Goal: Task Accomplishment & Management: Manage account settings

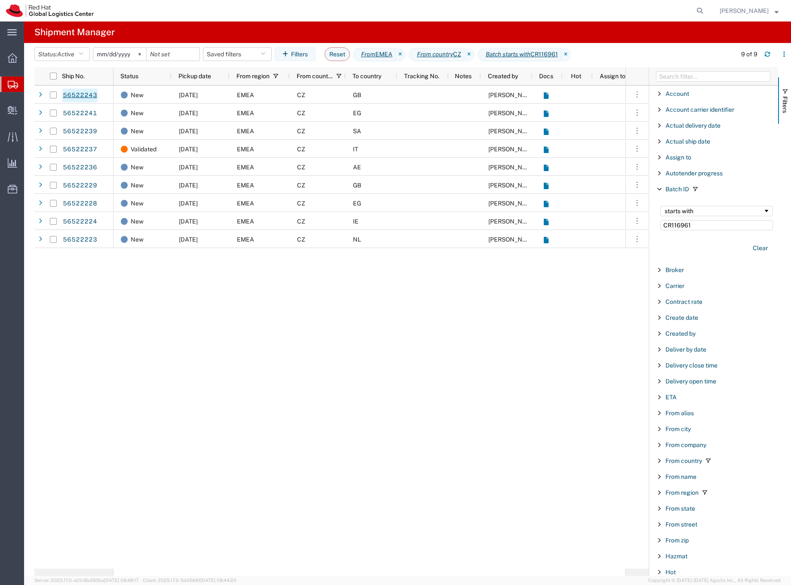
click at [82, 96] on link "56522243" at bounding box center [79, 96] width 35 height 14
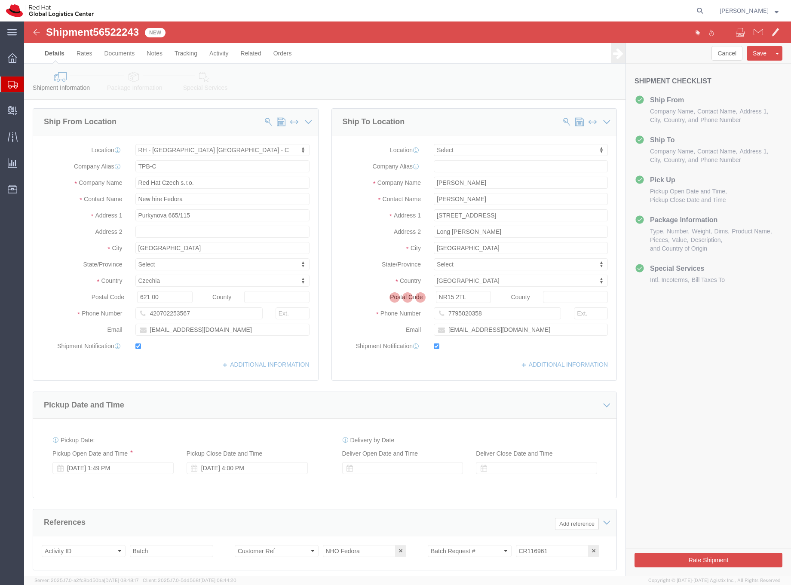
select select "38037"
select select
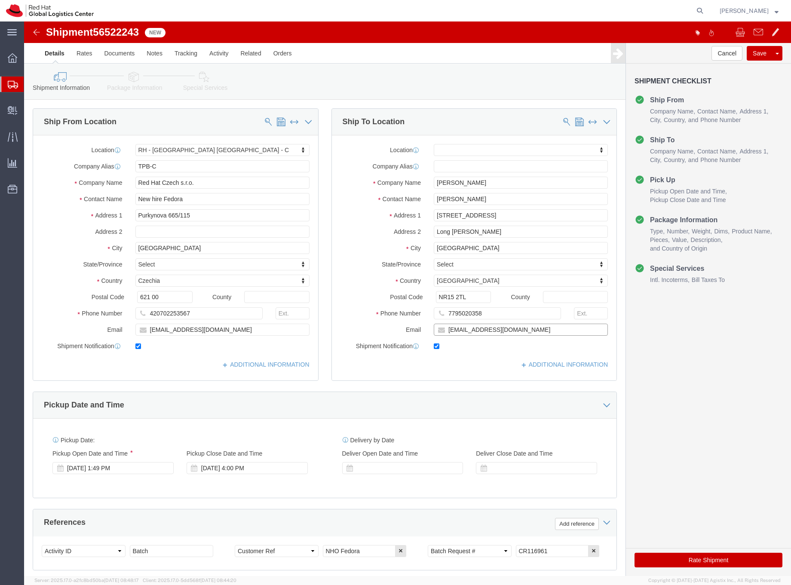
click input "[EMAIL_ADDRESS][DOMAIN_NAME]"
type input "[EMAIL_ADDRESS][DOMAIN_NAME],[EMAIL_ADDRESS][DOMAIN_NAME]"
click icon
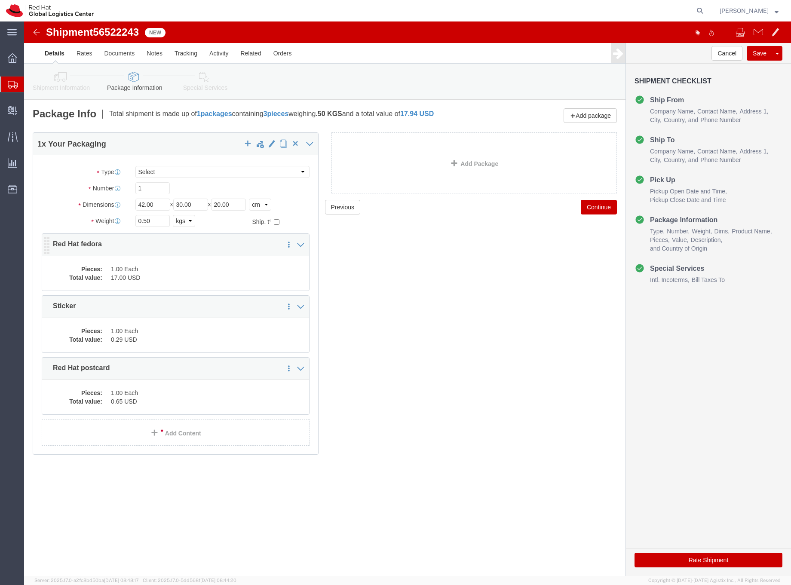
click dd "1.00 Each"
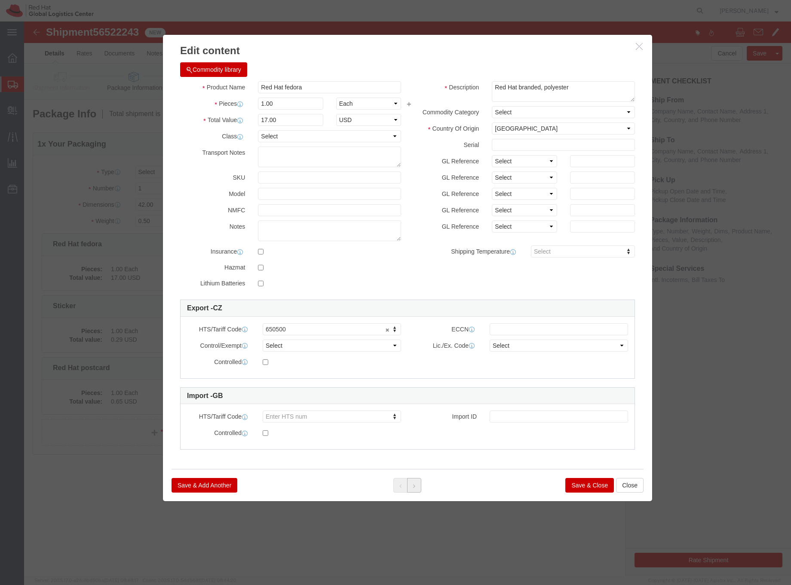
click button
click icon "button"
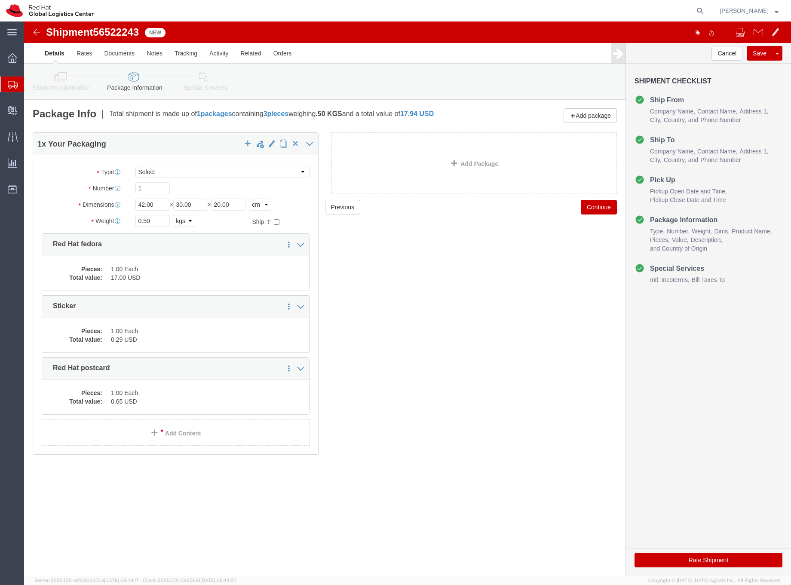
click icon
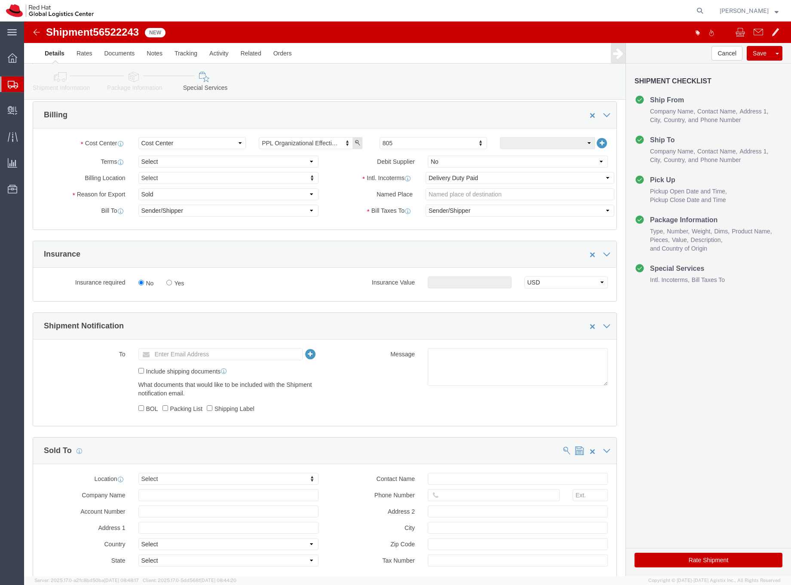
scroll to position [298, 0]
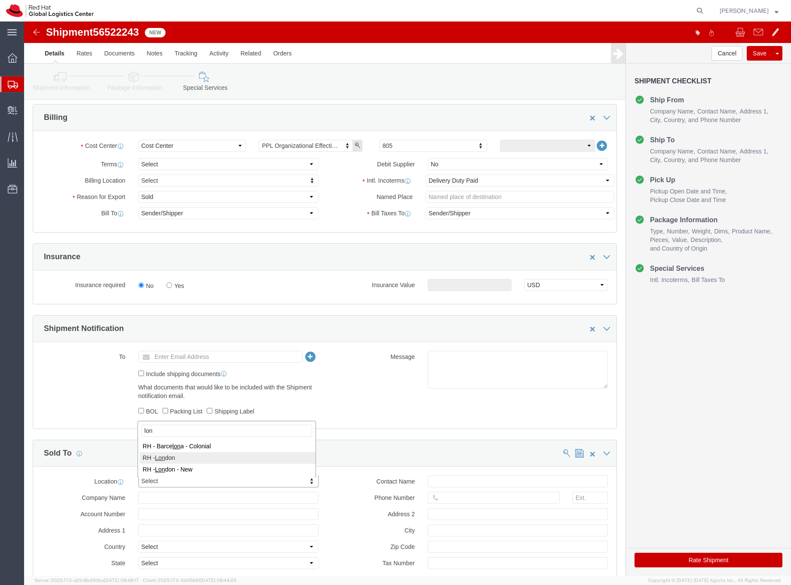
type input "lon"
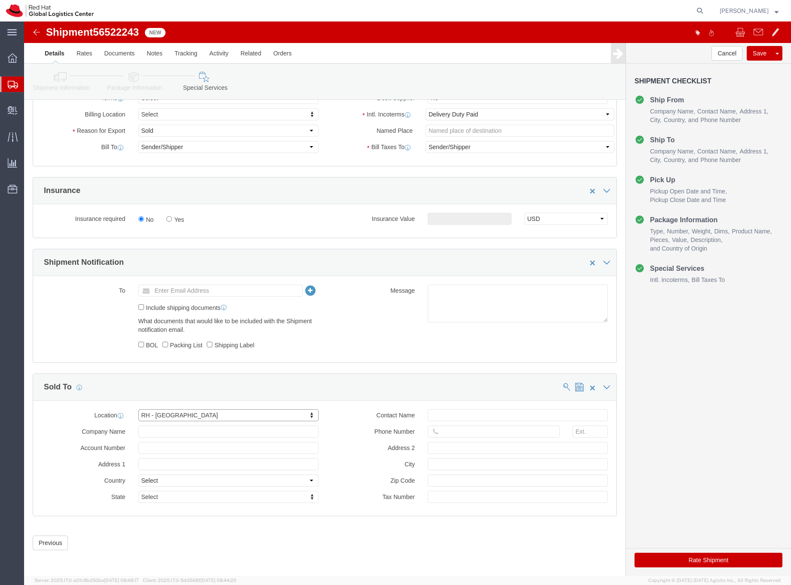
scroll to position [367, 0]
click input "text"
type input "[EMAIL_ADDRESS][DOMAIN_NAME]"
click button "Rate Shipment"
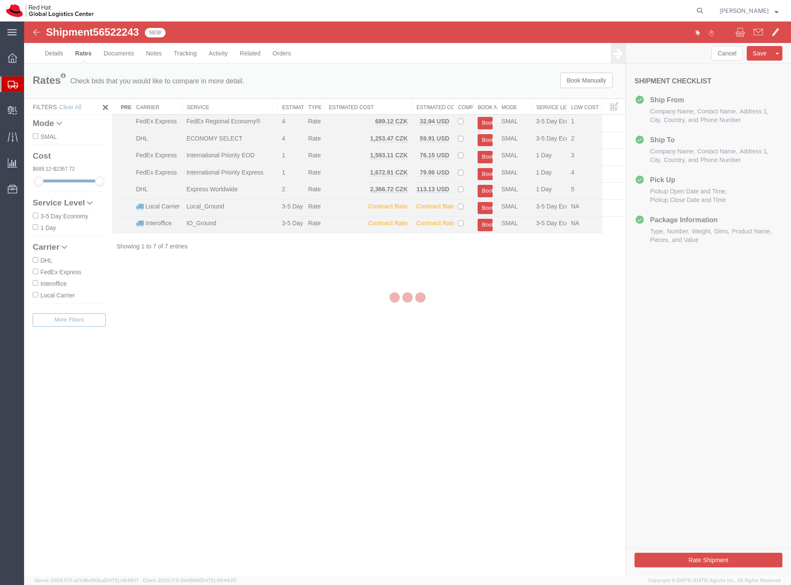
scroll to position [0, 0]
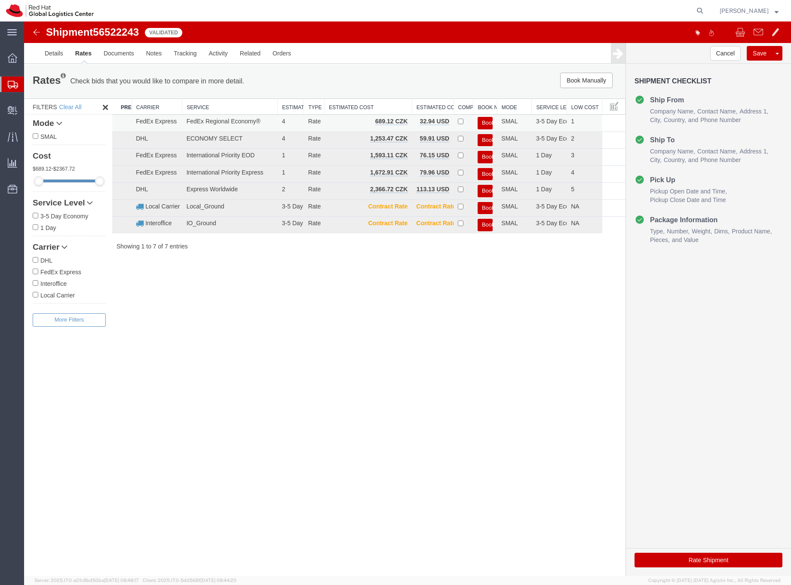
click at [490, 120] on button "Book" at bounding box center [485, 123] width 15 height 12
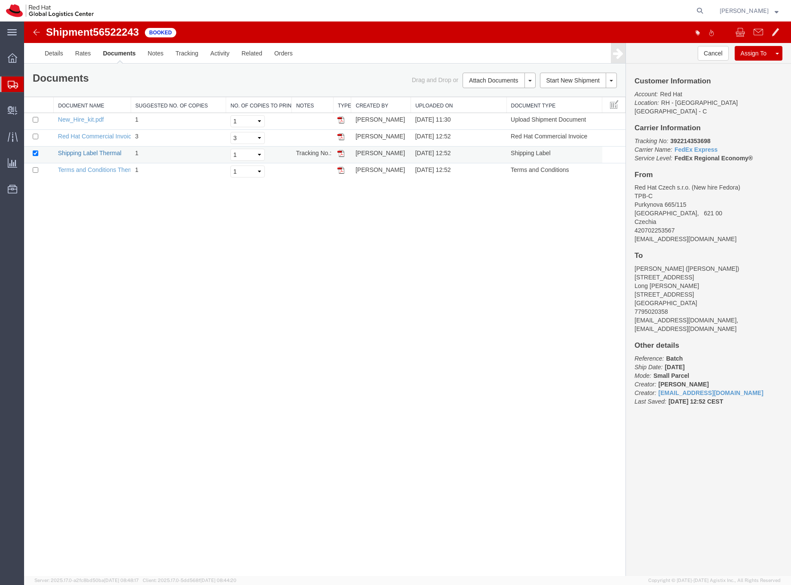
click at [105, 151] on link "Shipping Label Thermal" at bounding box center [90, 153] width 64 height 7
click at [38, 30] on img at bounding box center [36, 32] width 10 height 10
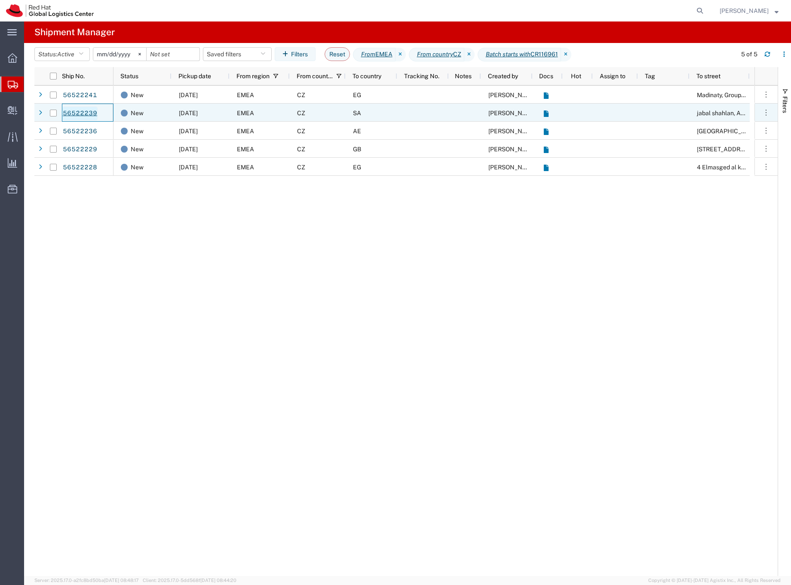
click at [87, 112] on link "56522239" at bounding box center [79, 114] width 35 height 14
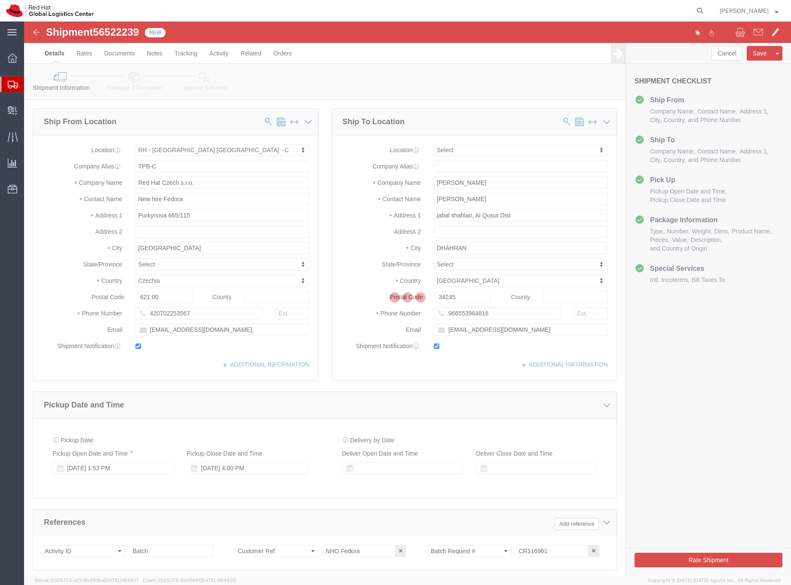
select select "38037"
select select
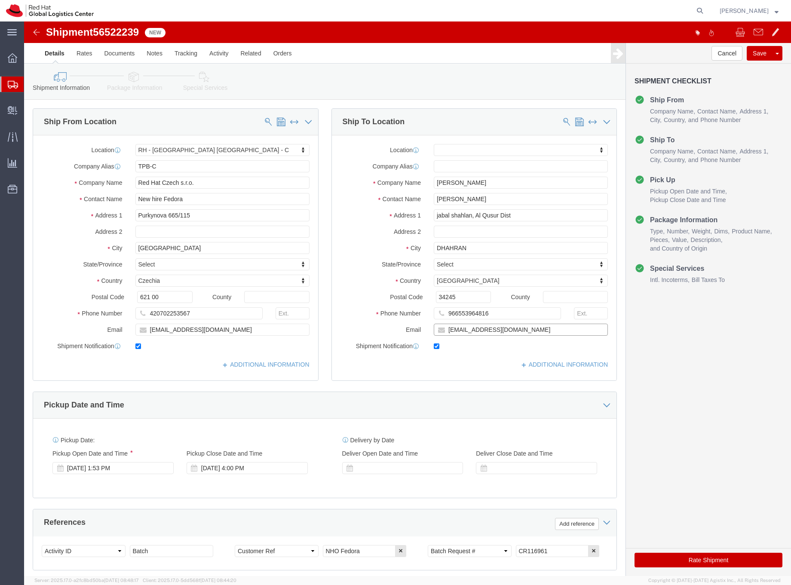
click input "[EMAIL_ADDRESS][DOMAIN_NAME]"
type input "[EMAIL_ADDRESS][DOMAIN_NAME], [EMAIL_ADDRESS][DOMAIN_NAME]"
click link "Package Information"
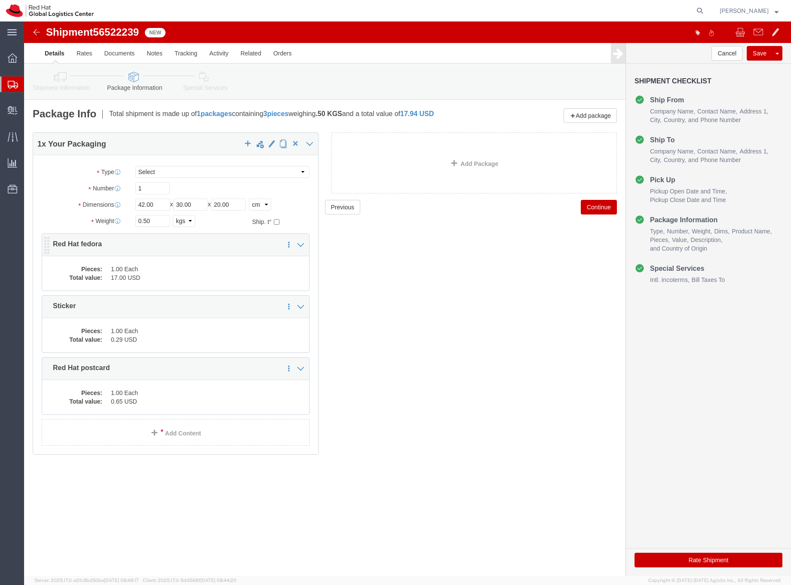
click dd "1.00 Each"
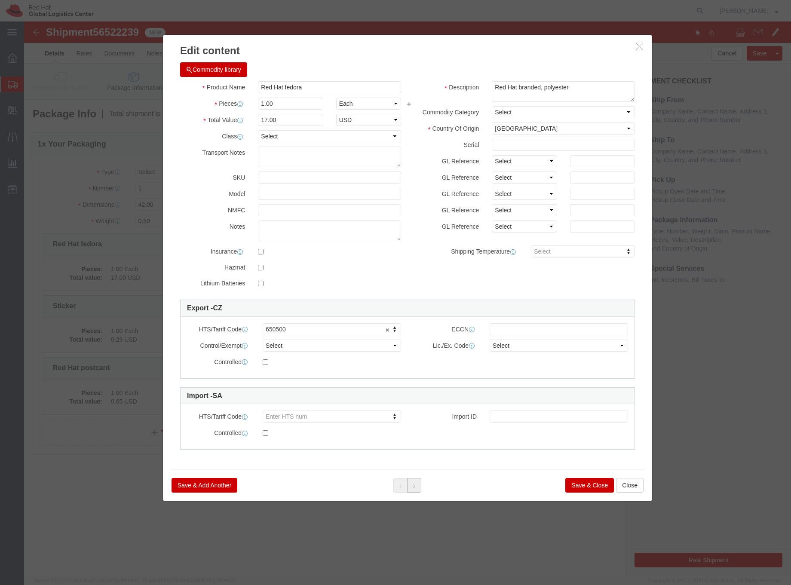
click icon
click button "Save & Close"
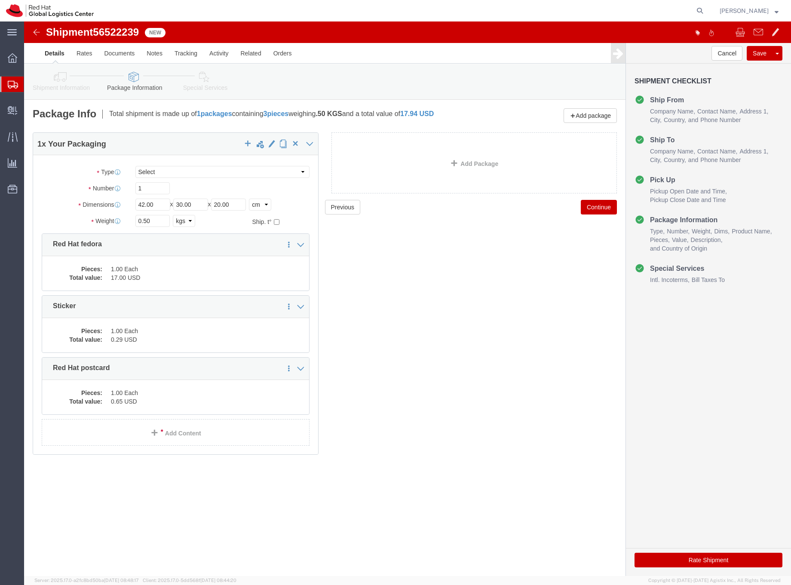
click link "Special Services"
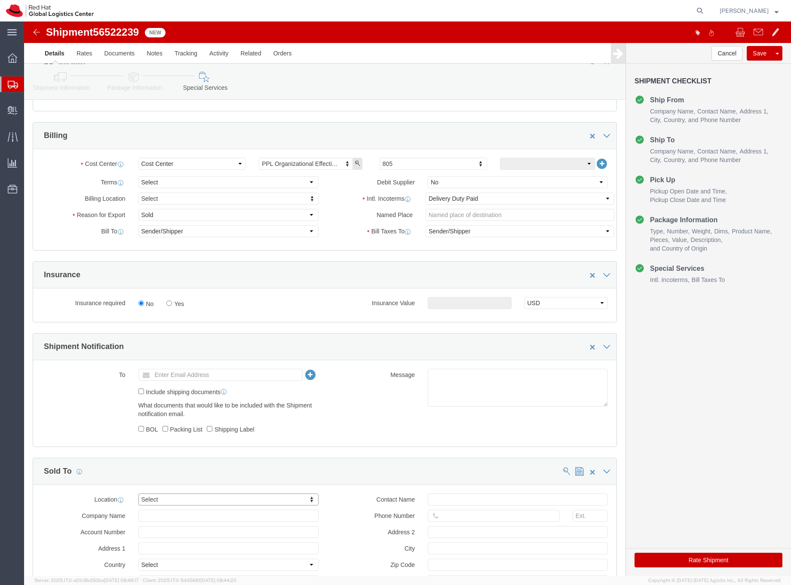
click icon
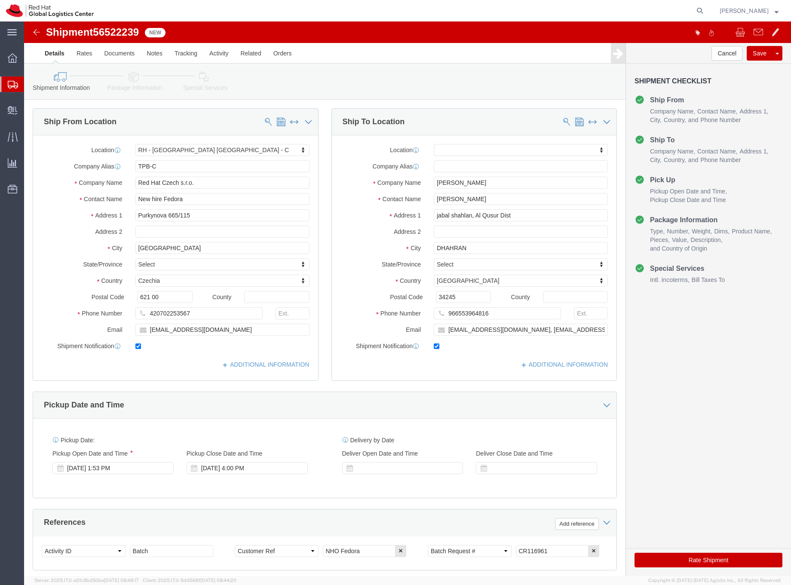
scroll to position [2, 0]
click icon
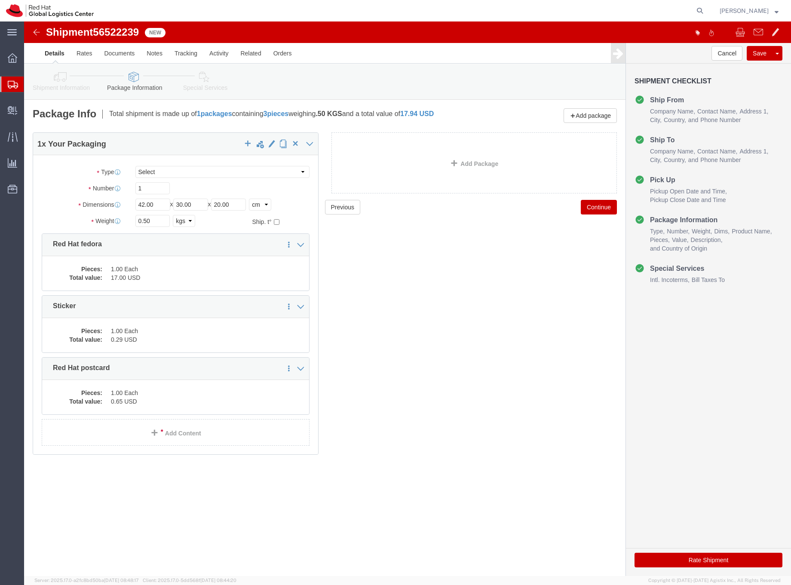
click icon
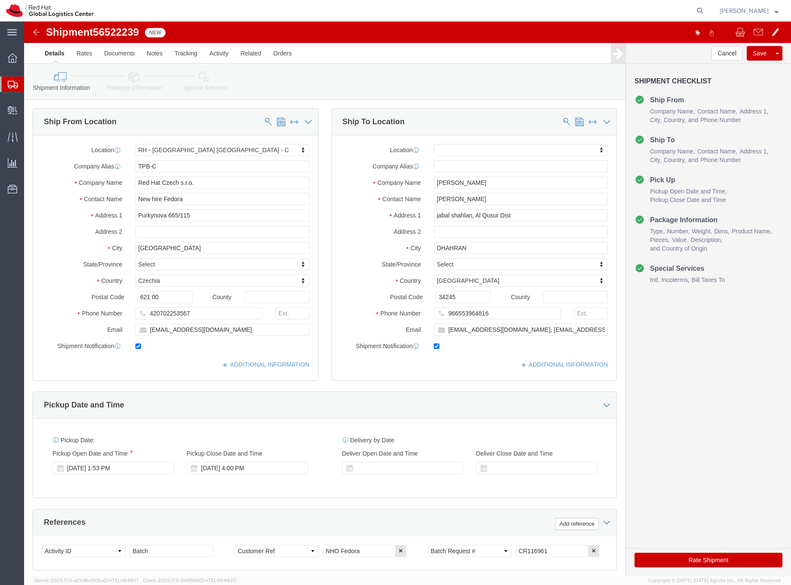
click icon
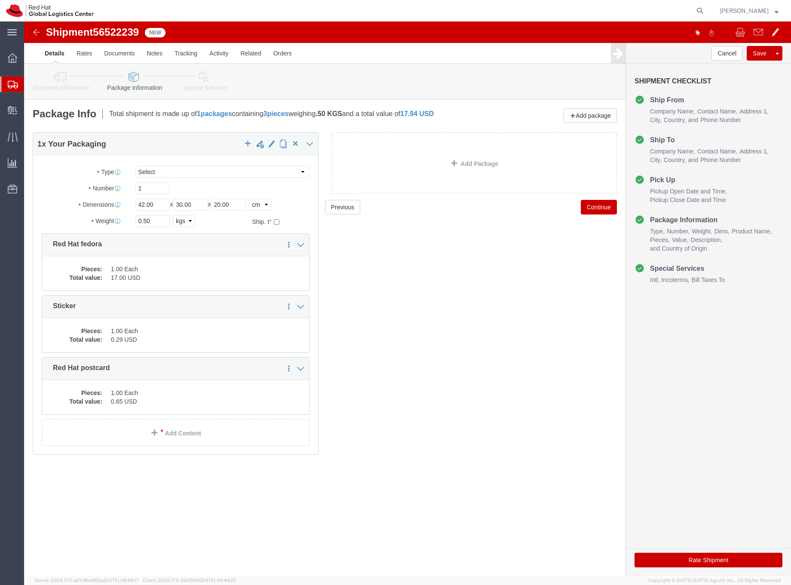
click icon
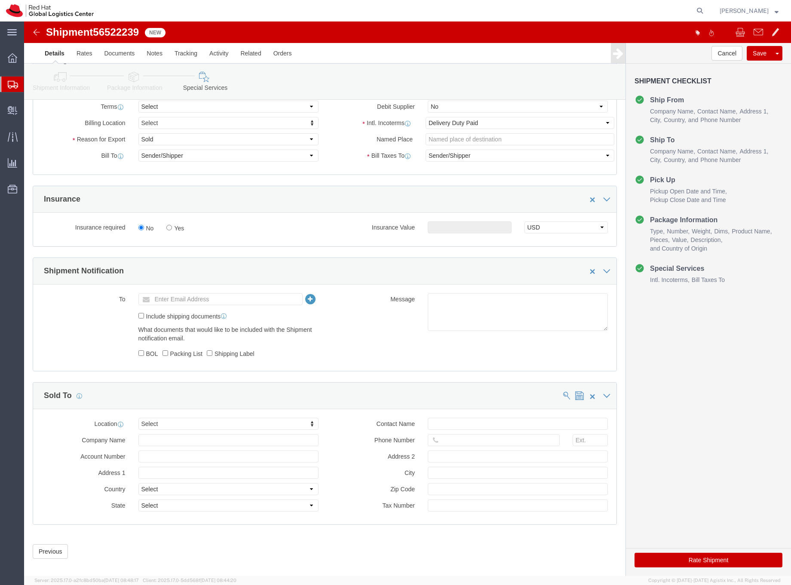
scroll to position [367, 0]
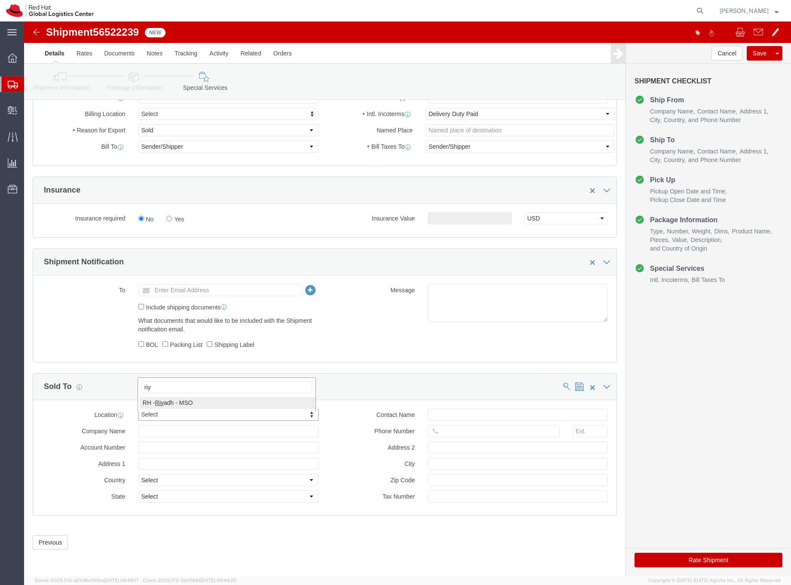
type input "riy"
click input "text"
click icon
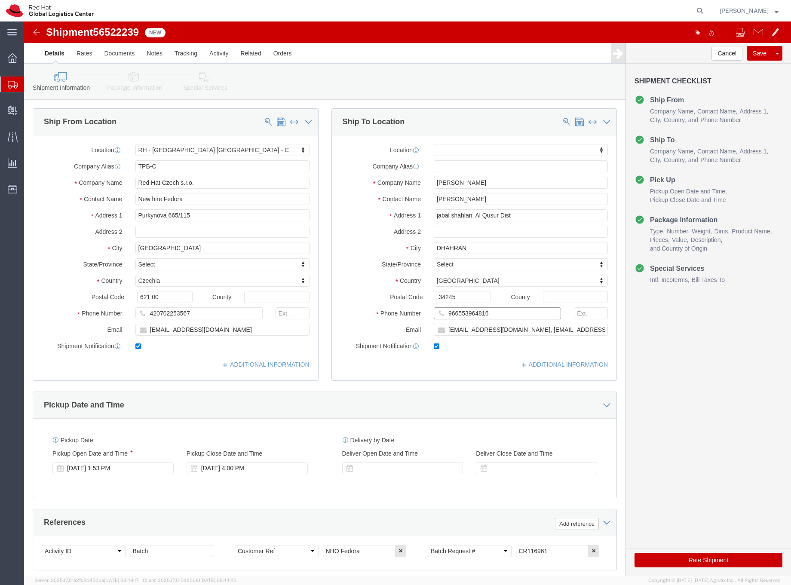
drag, startPoint x: 464, startPoint y: 294, endPoint x: 411, endPoint y: 291, distance: 52.5
click div "966553964816"
click icon
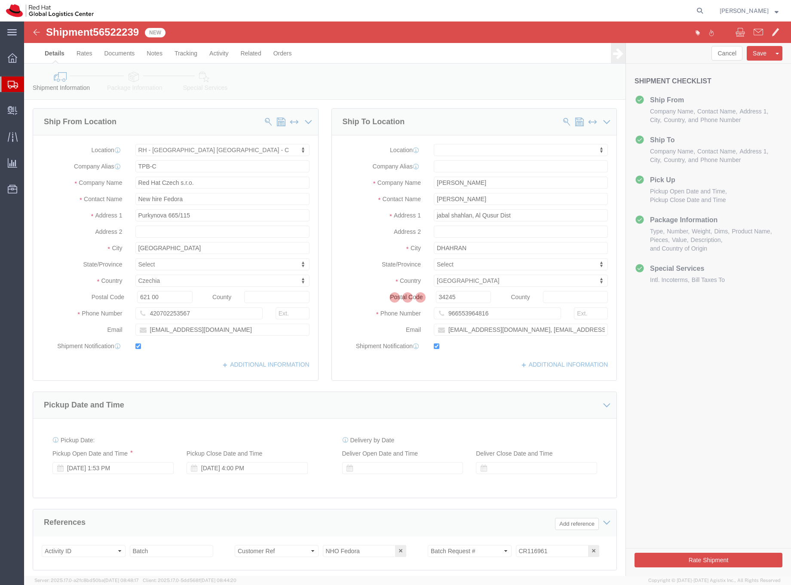
select select
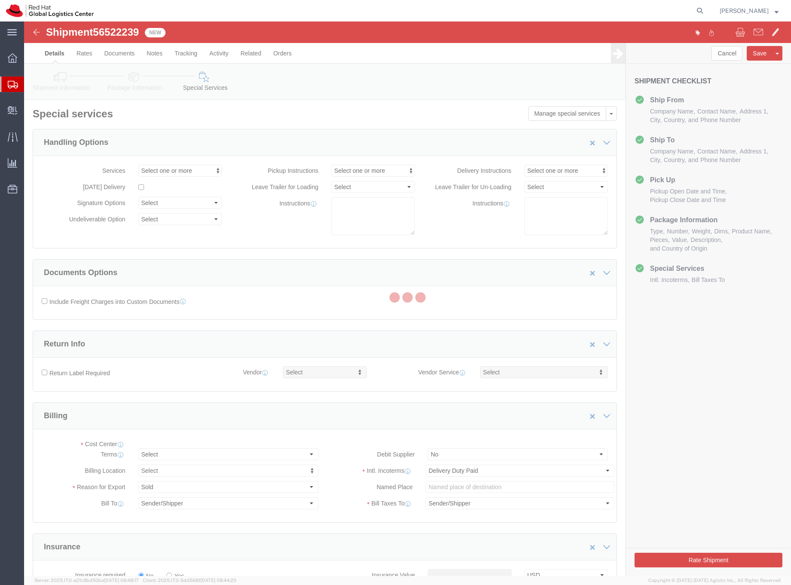
select select "COSTCENTER"
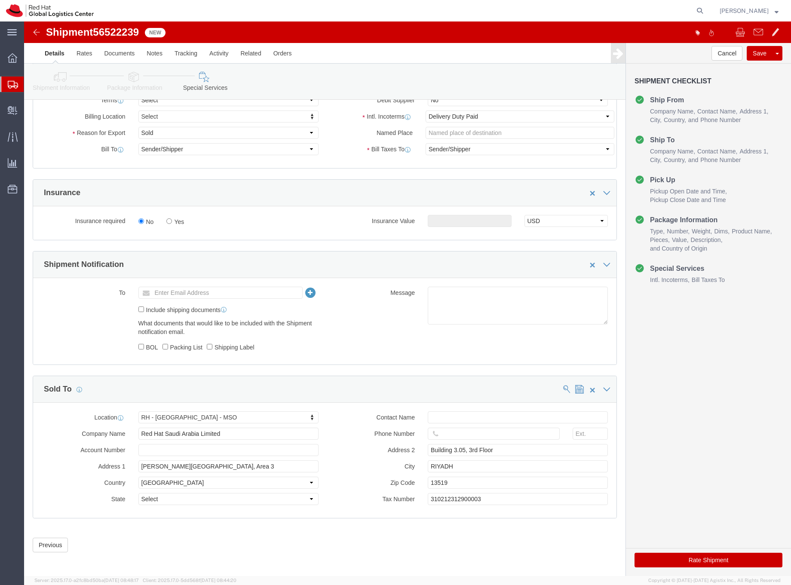
scroll to position [367, 0]
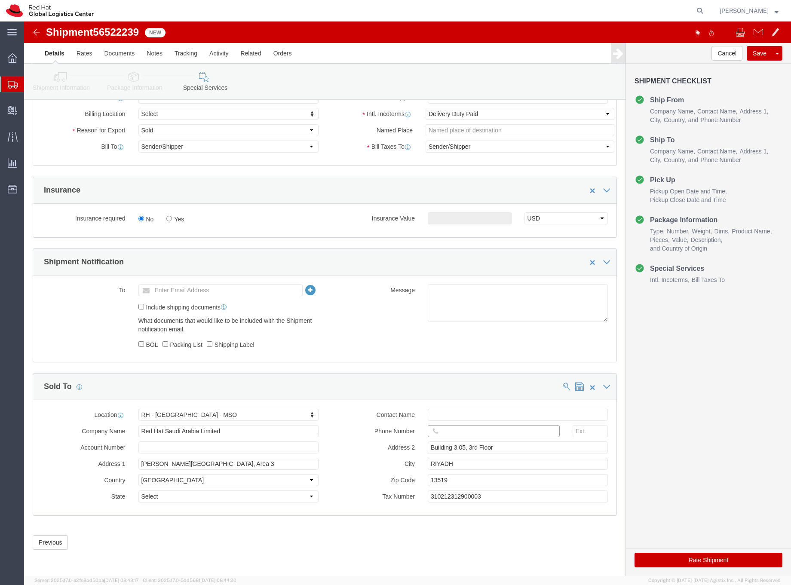
click input "text"
paste input "966553964816"
type input "966553964816"
click input "text"
type input "[EMAIL_ADDRESS][DOMAIN_NAME]"
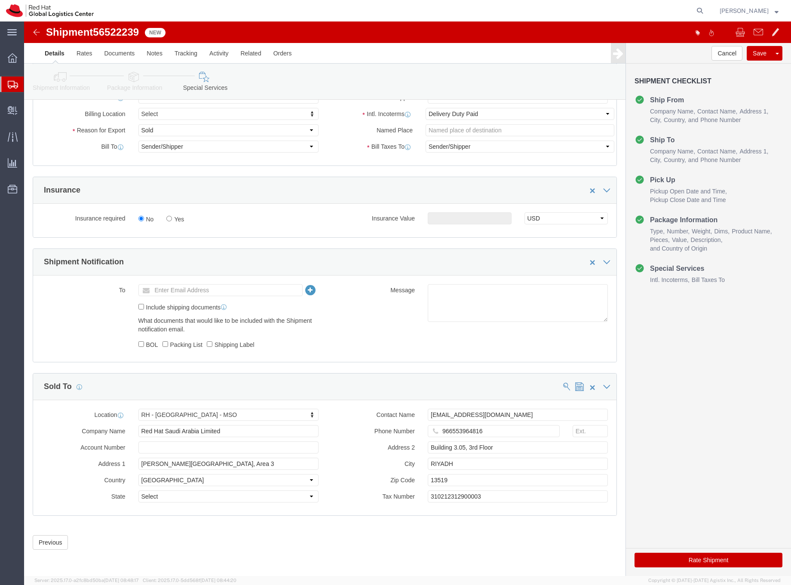
click button "Rate Shipment"
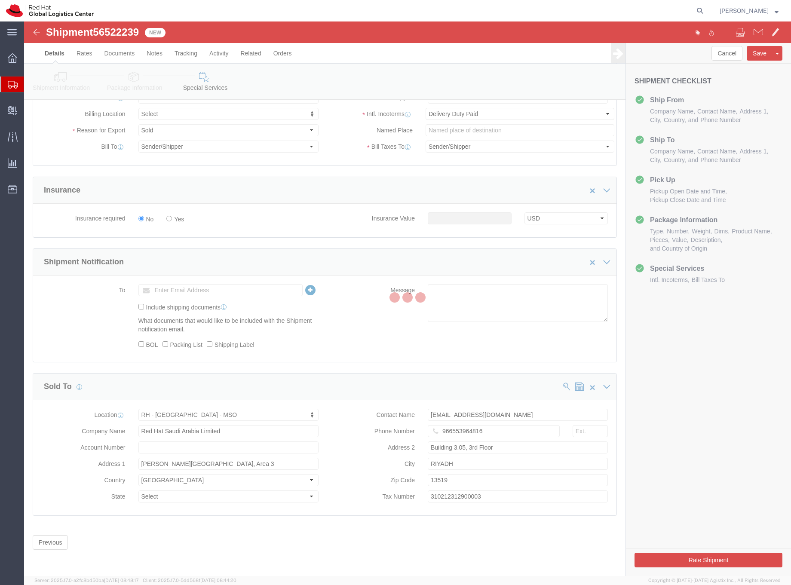
scroll to position [0, 0]
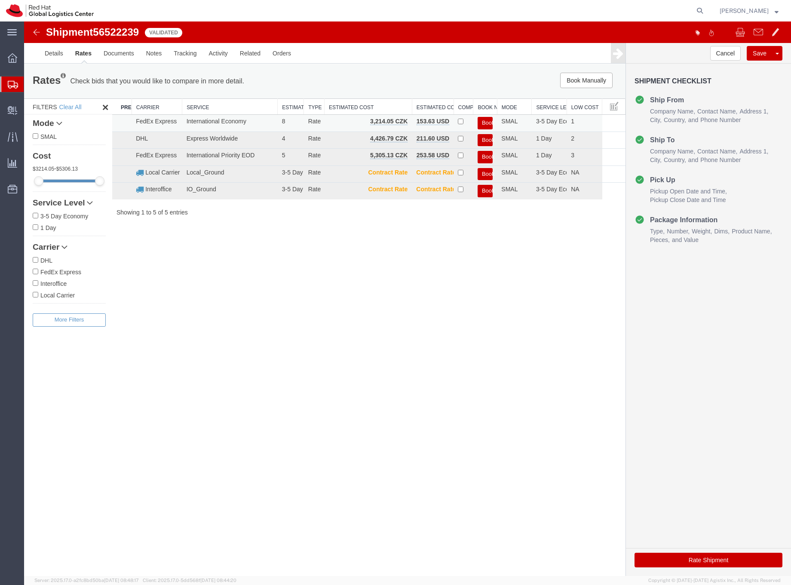
click at [485, 121] on button "Book" at bounding box center [485, 123] width 15 height 12
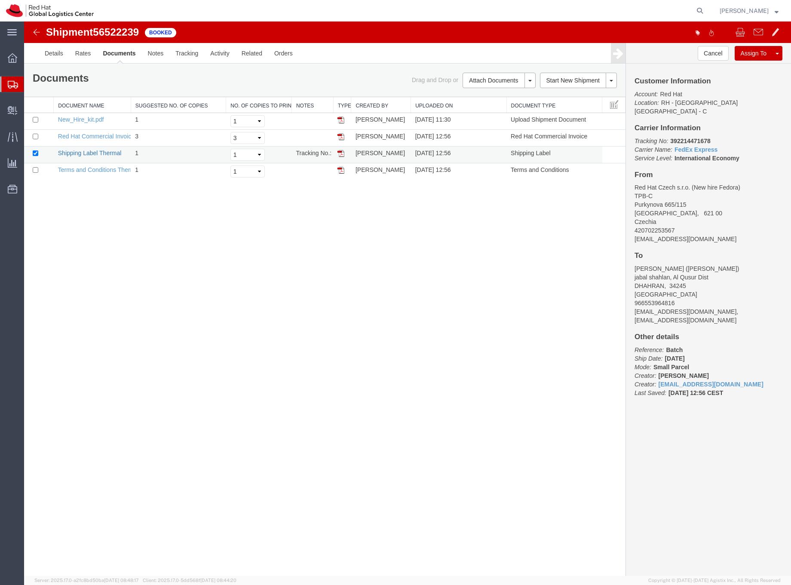
click at [74, 153] on link "Shipping Label Thermal" at bounding box center [90, 153] width 64 height 7
click at [9, 81] on icon at bounding box center [13, 85] width 10 height 8
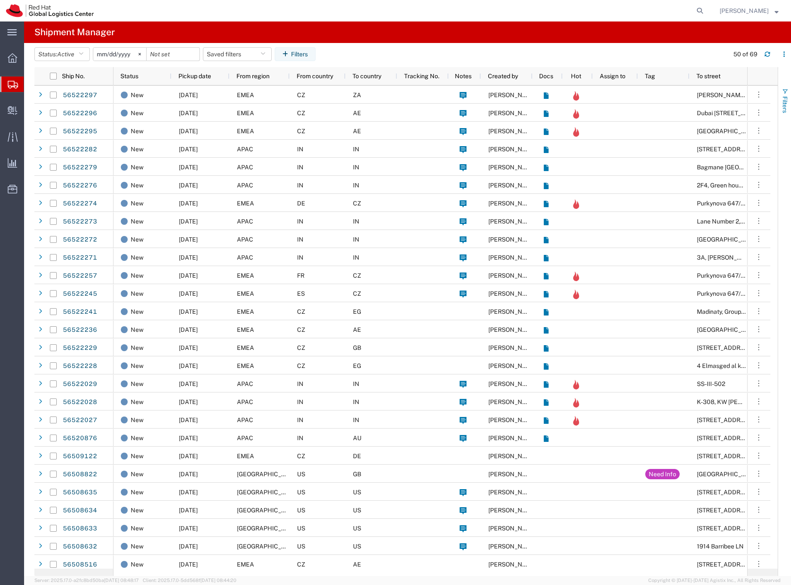
click at [784, 98] on span "Filters" at bounding box center [785, 104] width 7 height 17
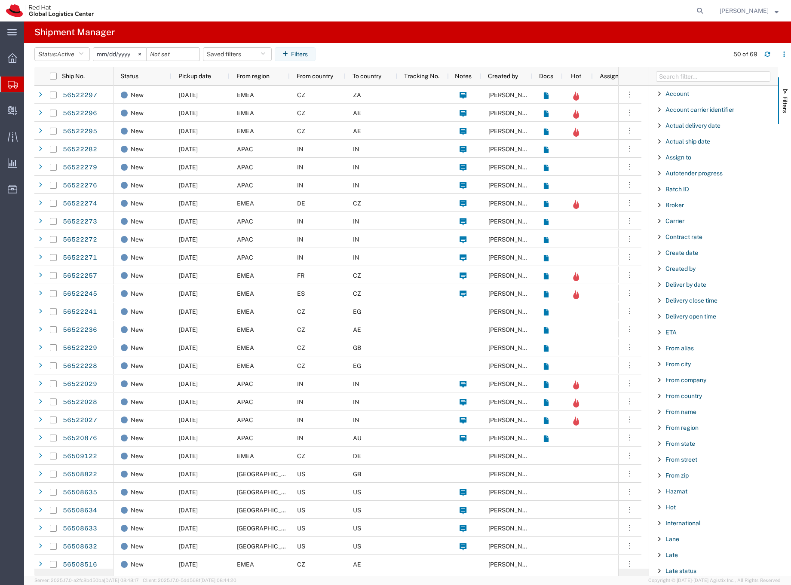
click at [677, 190] on span "Batch ID" at bounding box center [678, 189] width 24 height 7
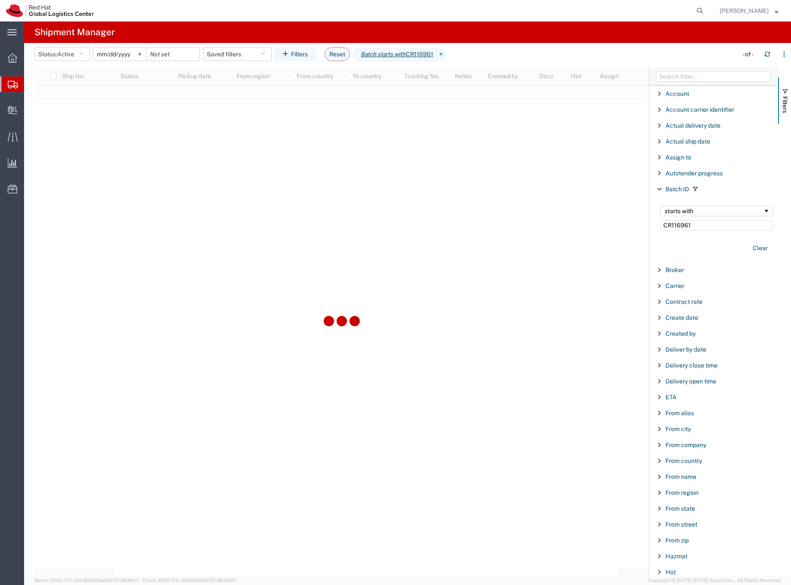
type input "CR116961"
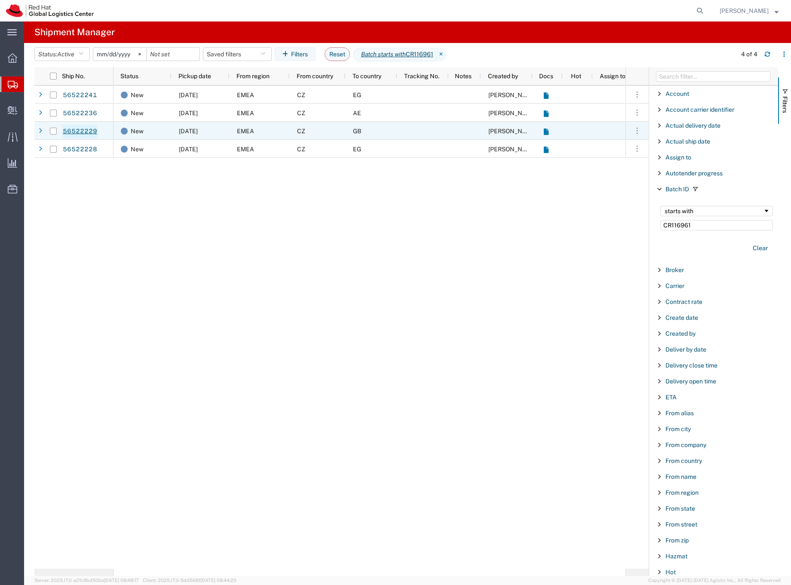
click at [86, 132] on link "56522229" at bounding box center [79, 132] width 35 height 14
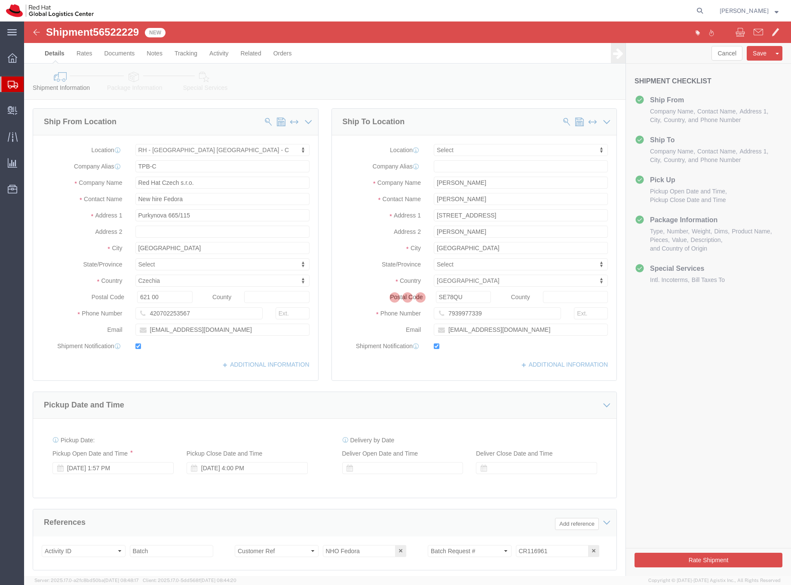
select select "38037"
select select
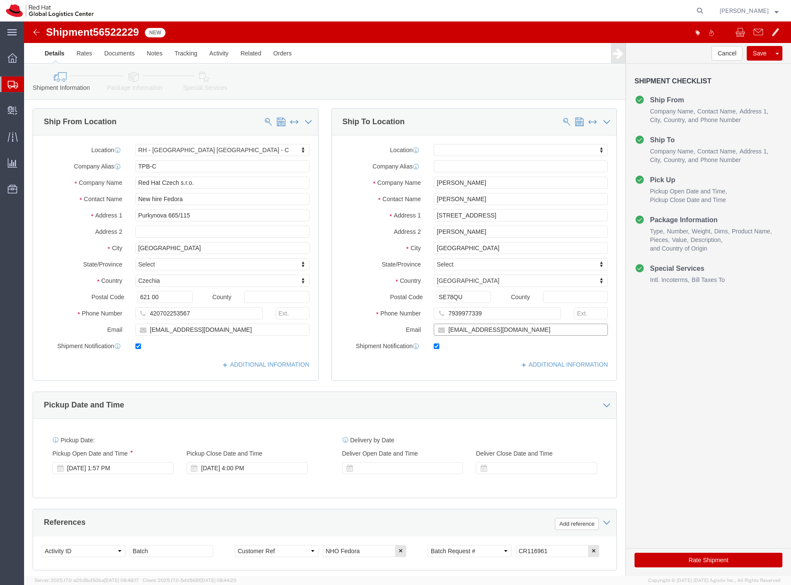
click input "[EMAIL_ADDRESS][DOMAIN_NAME]"
type input "[EMAIL_ADDRESS][DOMAIN_NAME],[EMAIL_ADDRESS][DOMAIN_NAME]"
click icon
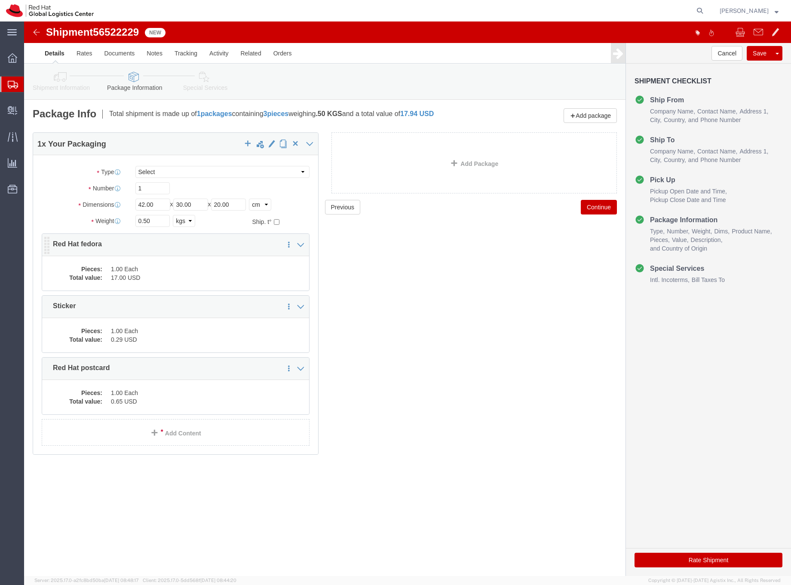
click dd "1.00 Each"
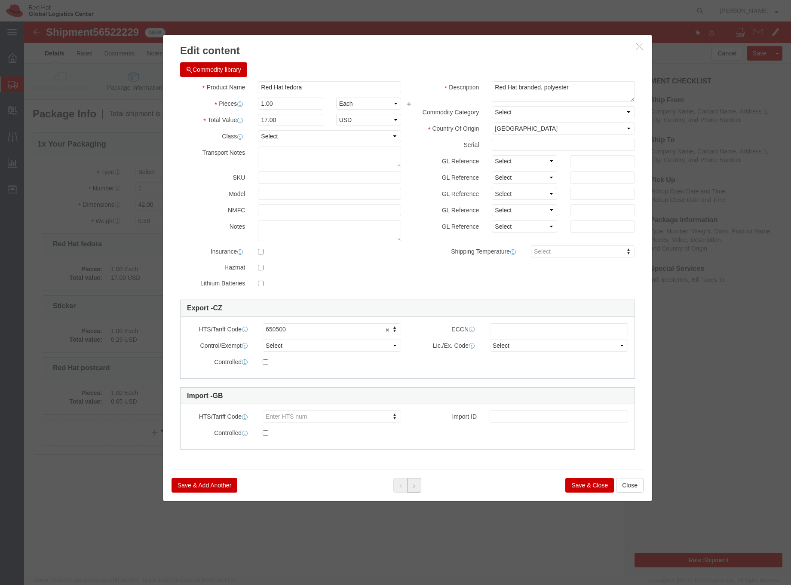
click button
click button "Save & Close"
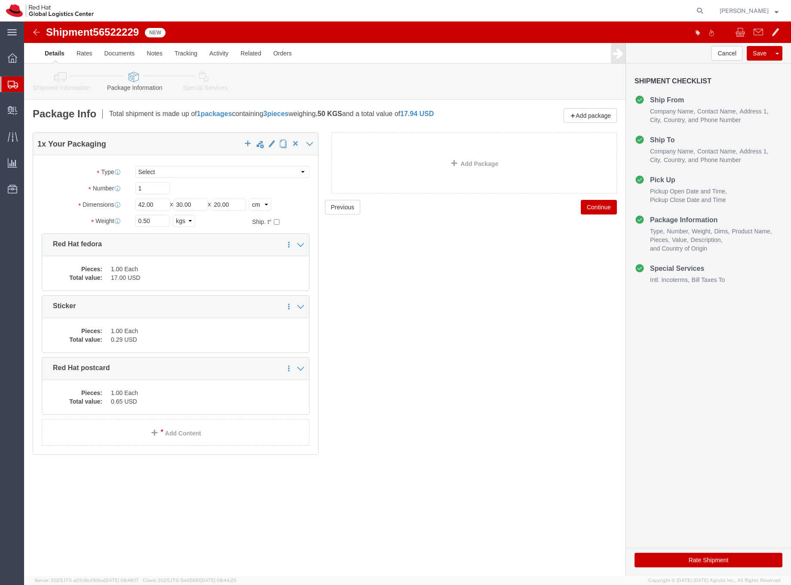
click icon
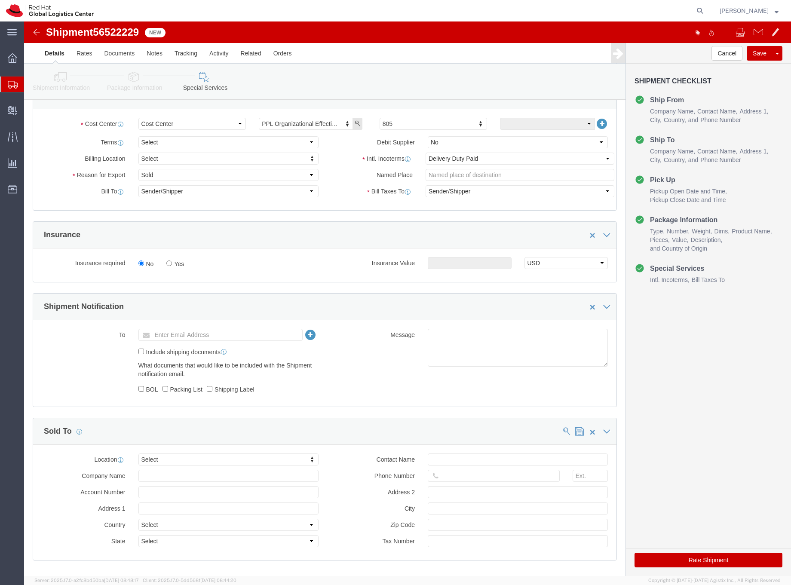
scroll to position [322, 0]
type input "lon"
click input "text"
type input "[EMAIL_ADDRESS][DOMAIN_NAME]"
click button "Rate Shipment"
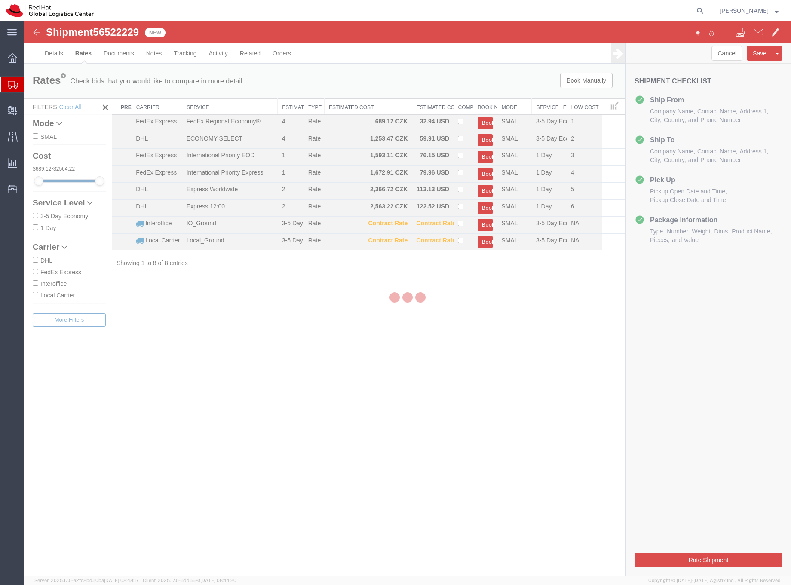
scroll to position [0, 0]
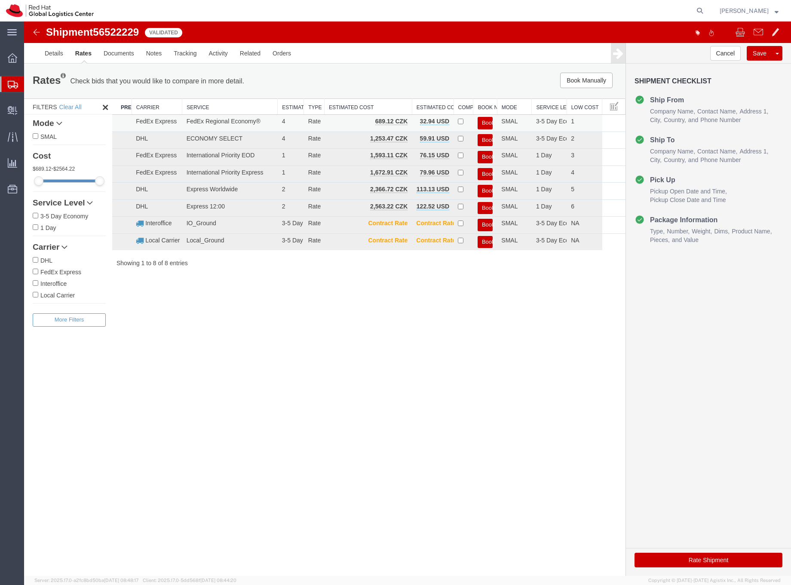
click at [482, 122] on button "Book" at bounding box center [485, 123] width 15 height 12
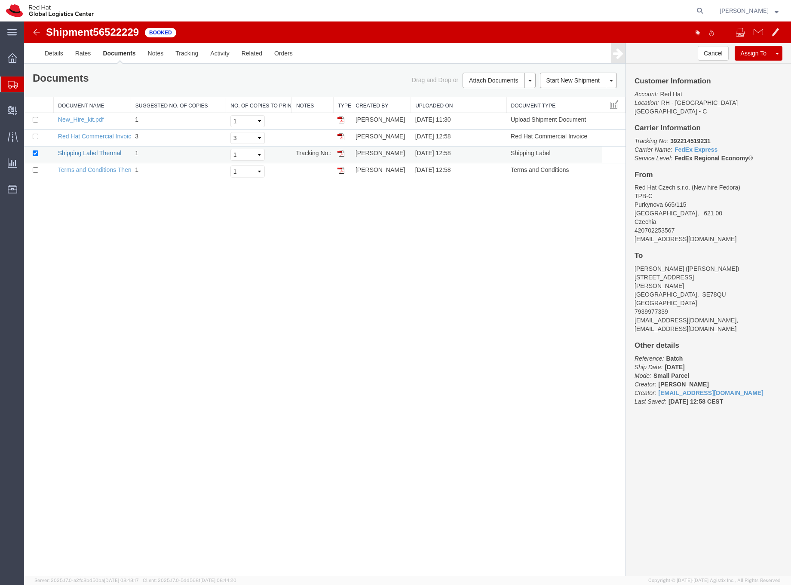
click at [87, 154] on link "Shipping Label Thermal" at bounding box center [90, 153] width 64 height 7
click at [39, 32] on img at bounding box center [36, 32] width 10 height 10
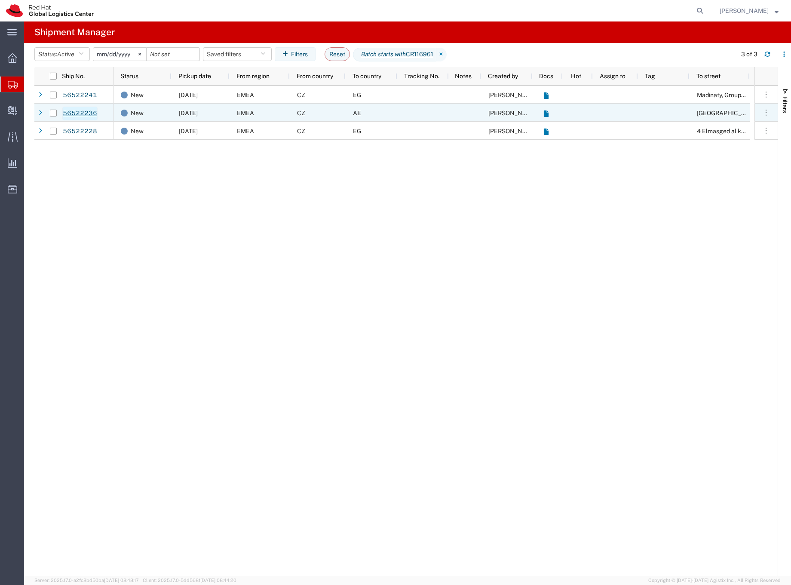
click at [86, 111] on link "56522236" at bounding box center [79, 114] width 35 height 14
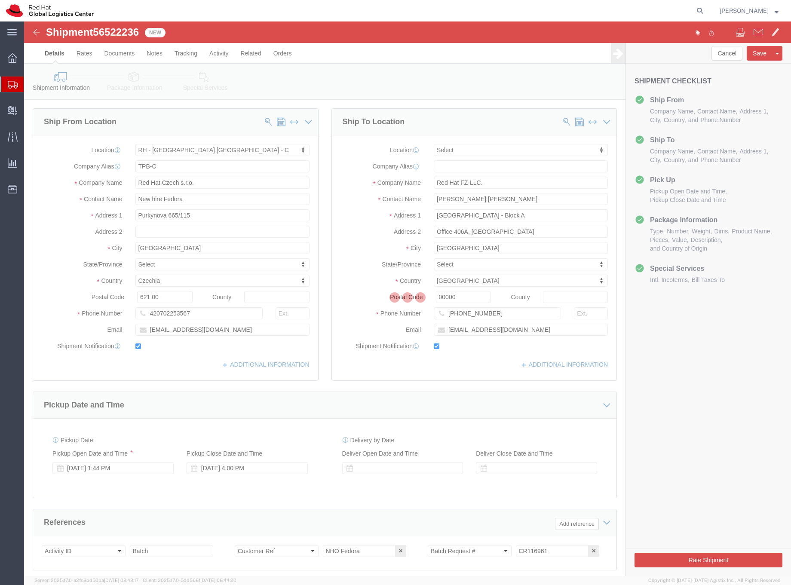
select select "38037"
select select
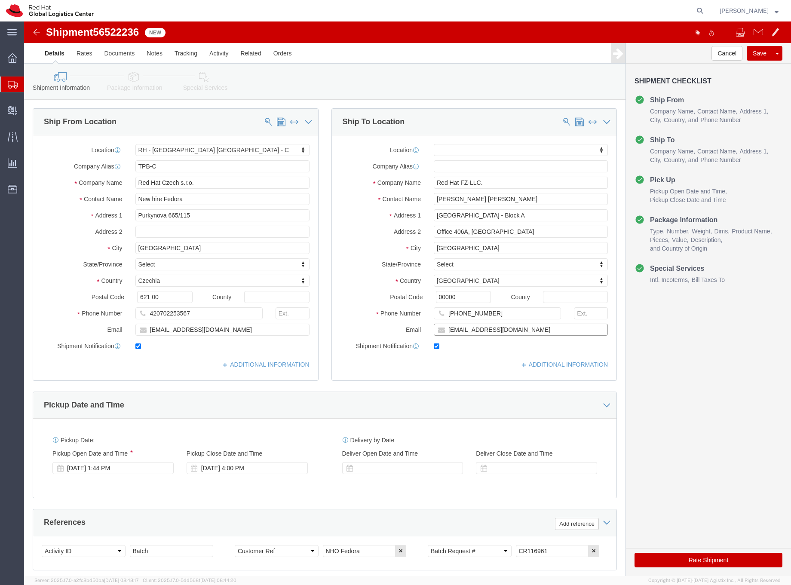
click input "[EMAIL_ADDRESS][DOMAIN_NAME]"
type input "[EMAIL_ADDRESS][DOMAIN_NAME],[EMAIL_ADDRESS][DOMAIN_NAME]"
click icon
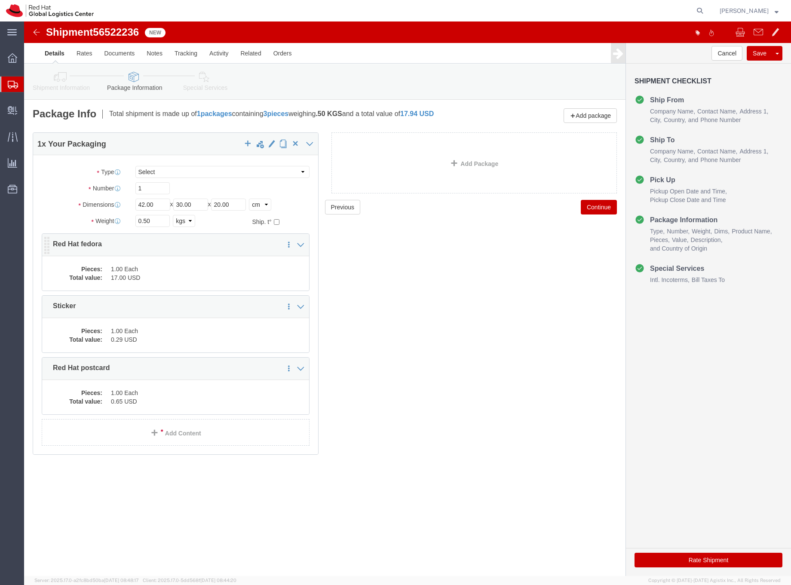
click div "Pieces: 1.00 Each Total value: 17.00 USD"
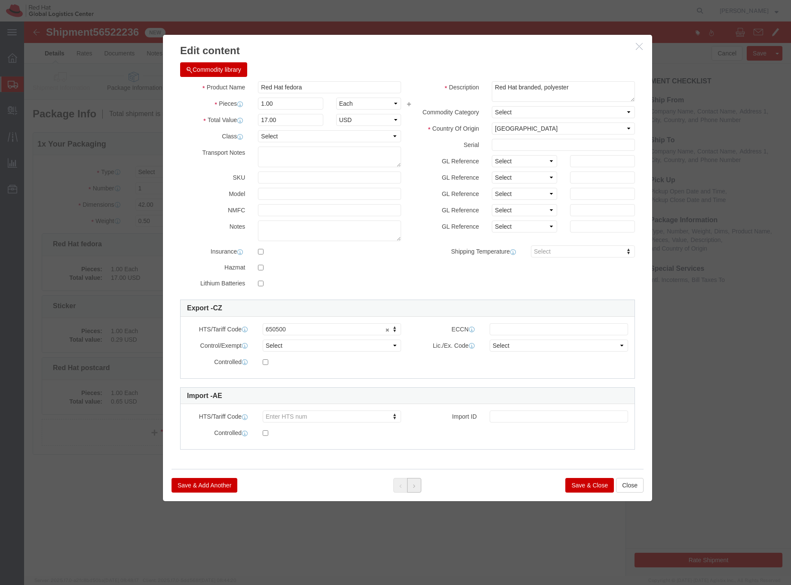
click button
click button "Save & Close"
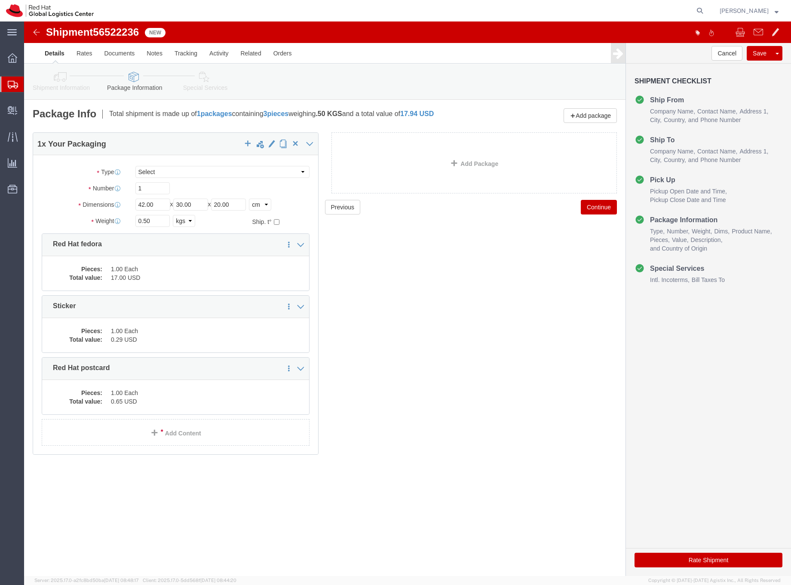
click icon
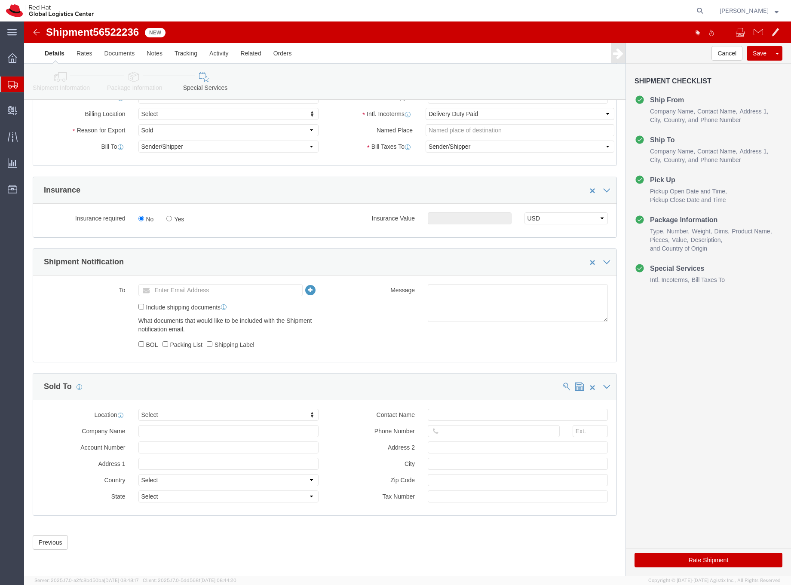
scroll to position [367, 0]
type input "[GEOGRAPHIC_DATA]"
click input "text"
type input "[EMAIL_ADDRESS][DOMAIN_NAME]"
click button "Rate Shipment"
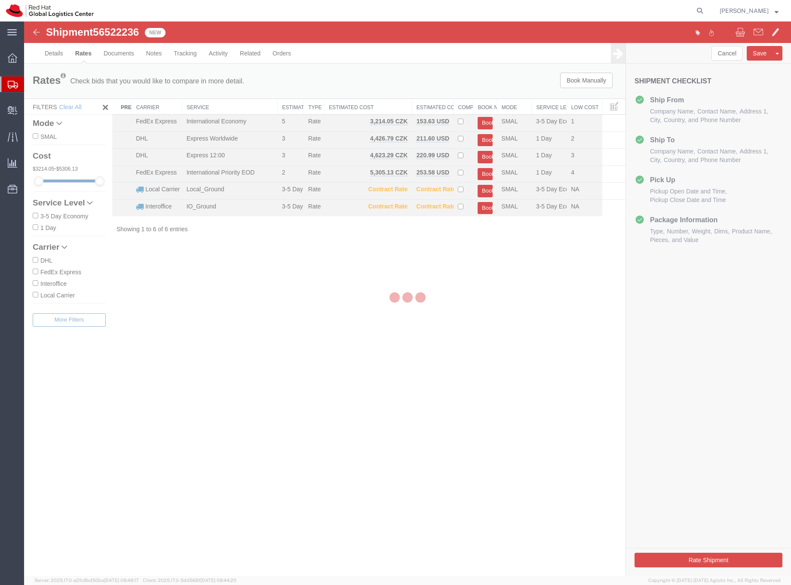
scroll to position [0, 0]
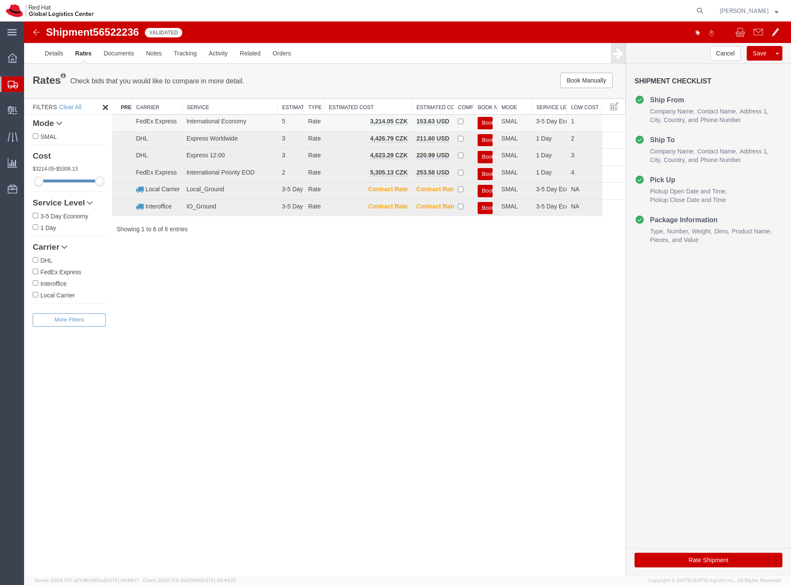
click at [486, 121] on button "Book" at bounding box center [485, 123] width 15 height 12
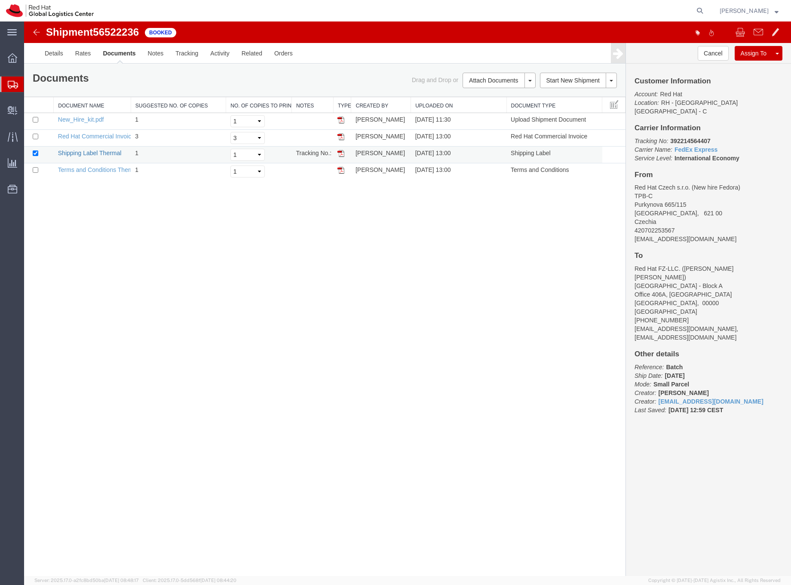
click at [106, 153] on link "Shipping Label Thermal" at bounding box center [90, 153] width 64 height 7
click at [33, 31] on img at bounding box center [36, 32] width 10 height 10
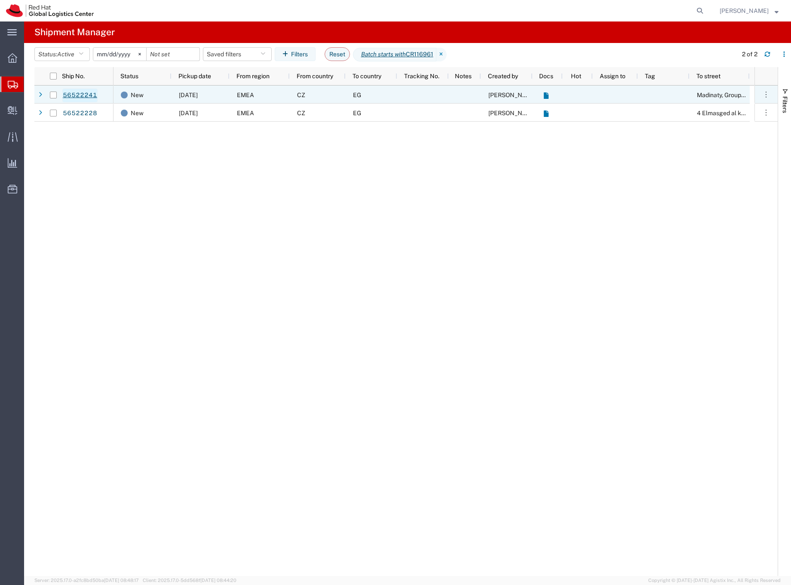
click at [92, 95] on link "56522241" at bounding box center [79, 96] width 35 height 14
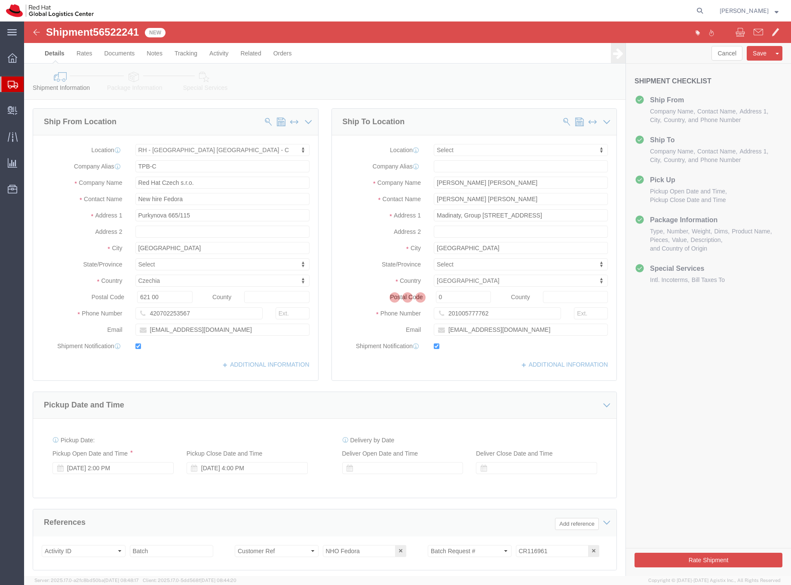
select select "38037"
select select
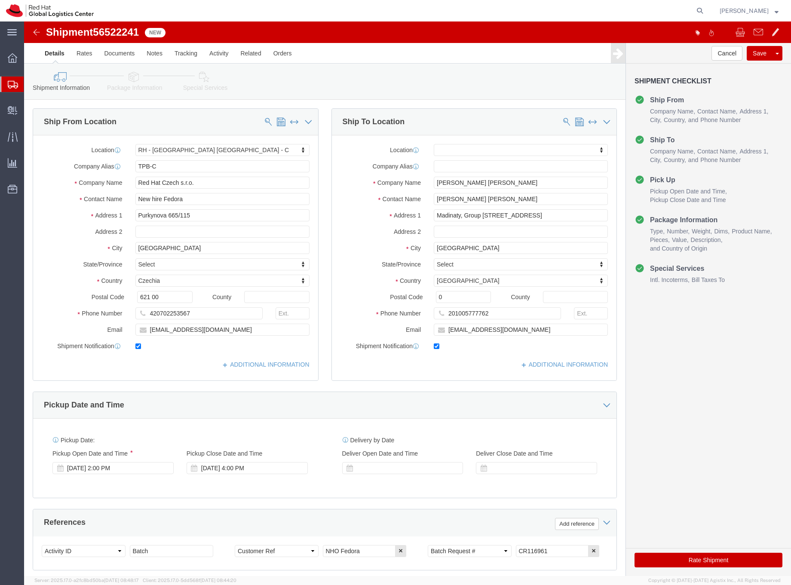
click img
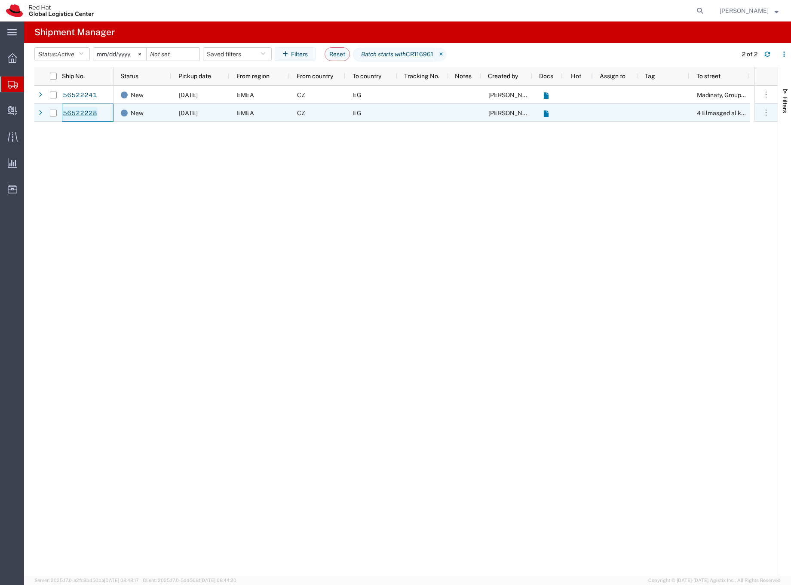
click at [89, 112] on link "56522228" at bounding box center [79, 114] width 35 height 14
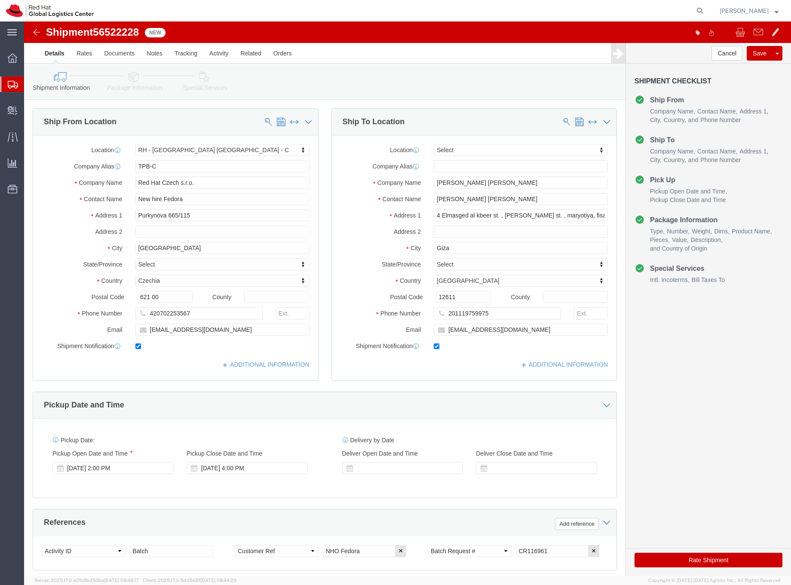
select select "38037"
select select
click input "4 Elmasged al kbeer st. , [PERSON_NAME] st. , maryotiya, fisal, Gi"
type input "4 Elmasged al kbeer st. , [PERSON_NAME] st. , maryotiya, fisal"
click input "[EMAIL_ADDRESS][DOMAIN_NAME]"
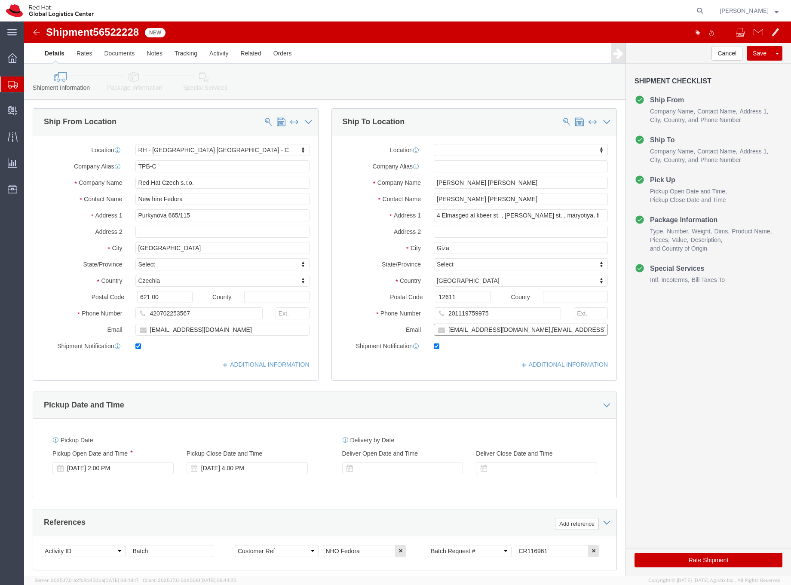
type input "[EMAIL_ADDRESS][DOMAIN_NAME],[EMAIL_ADDRESS][DOMAIN_NAME]"
click link "Package Information"
click div
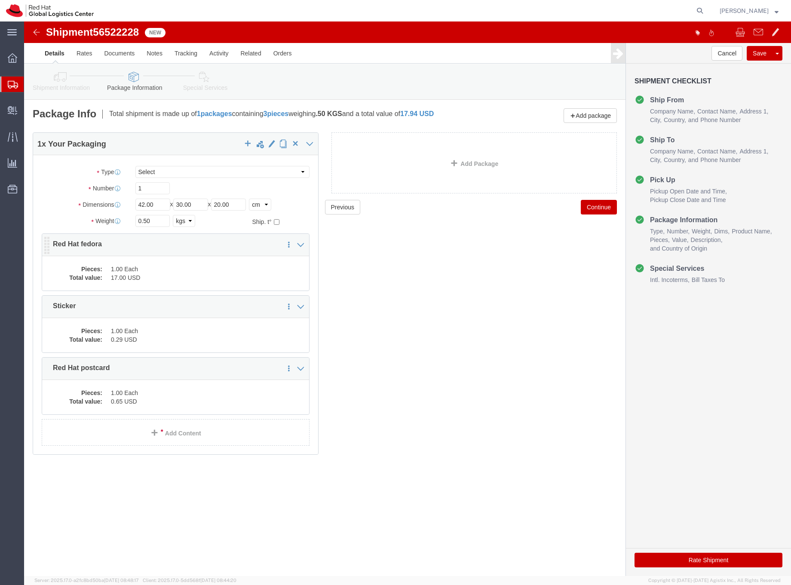
click dd "1.00 Each"
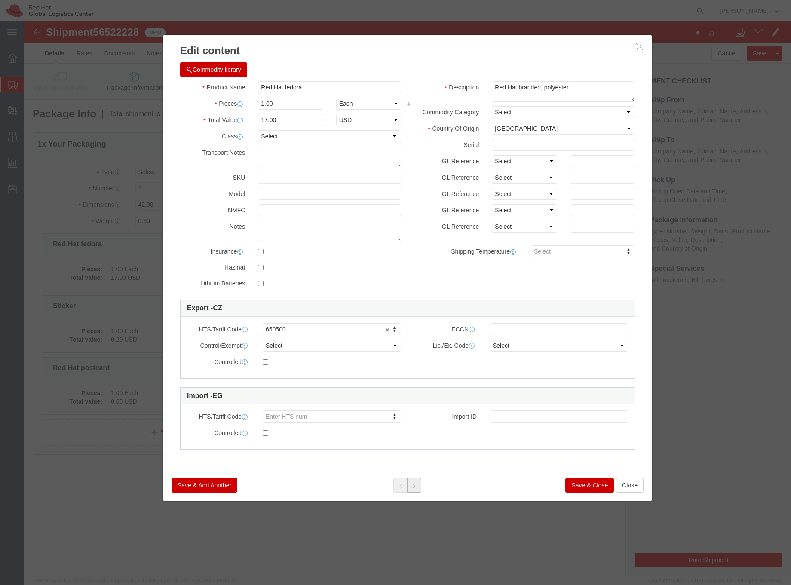
click button
click button "Save & Close"
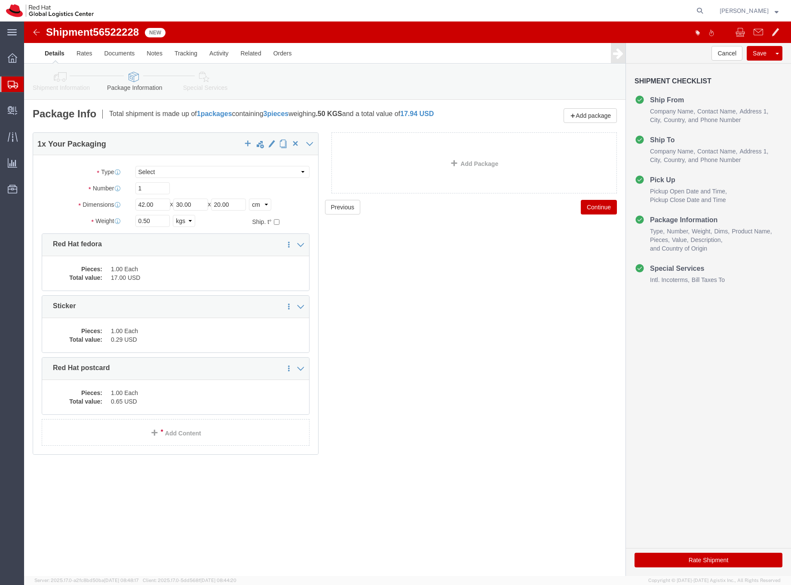
click icon
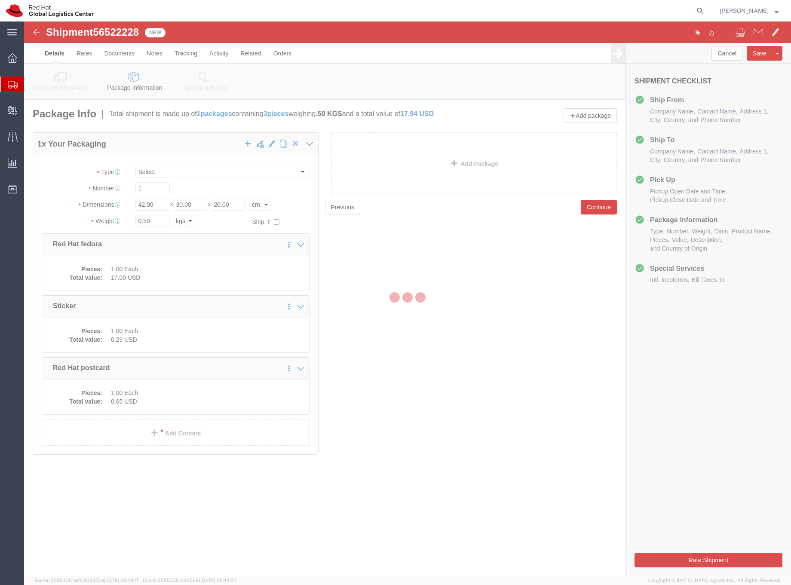
select select
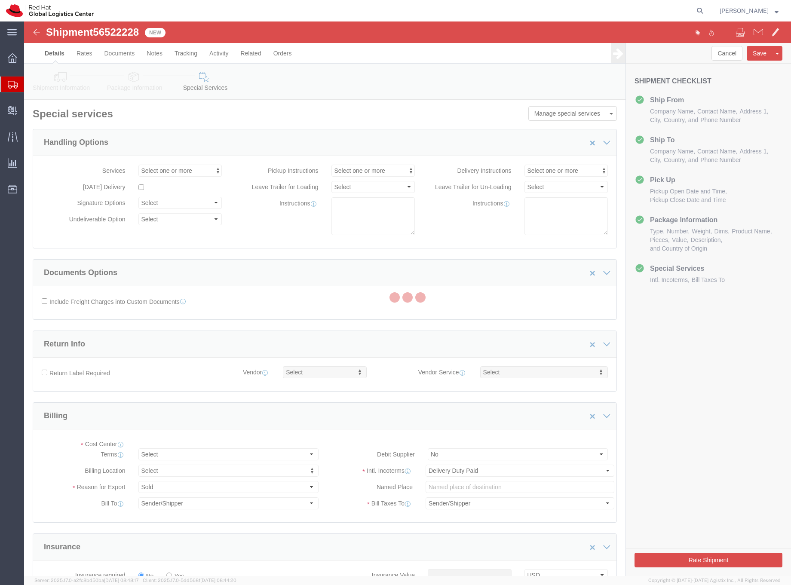
select select "COSTCENTER"
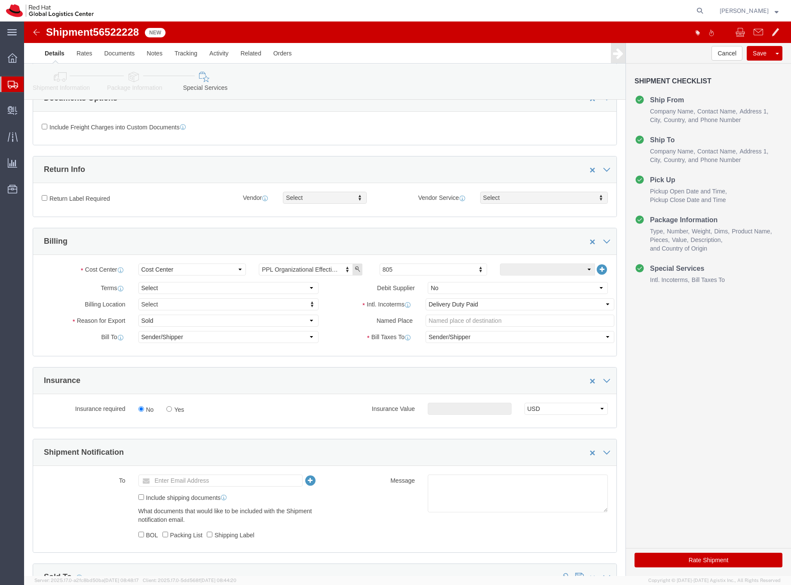
scroll to position [303, 0]
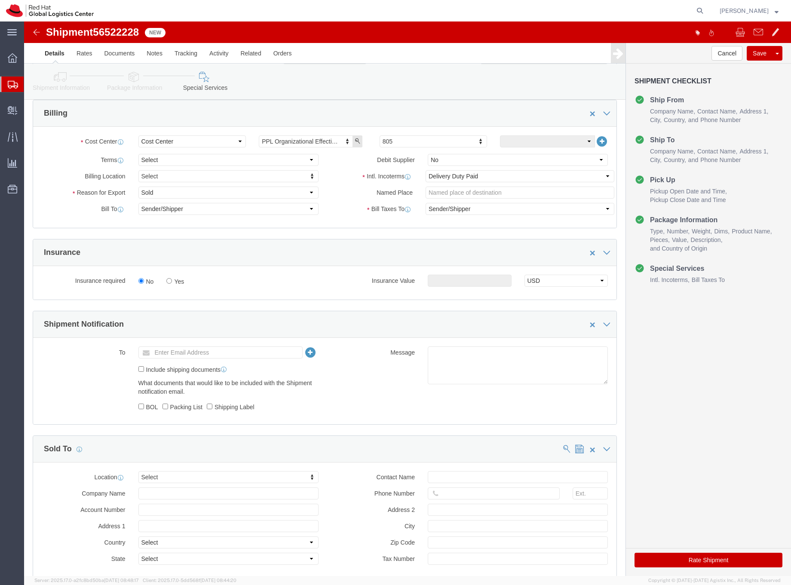
click button "Rate Shipment"
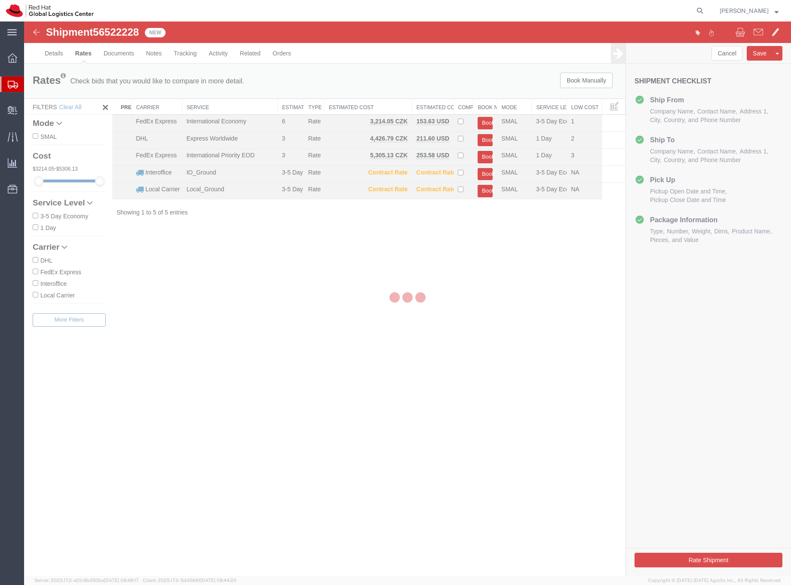
scroll to position [0, 0]
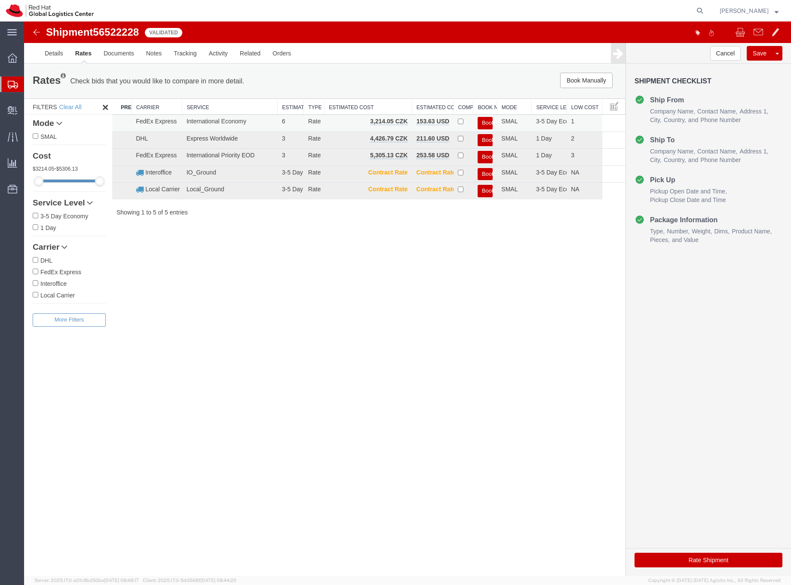
click at [485, 120] on button "Book" at bounding box center [485, 123] width 15 height 12
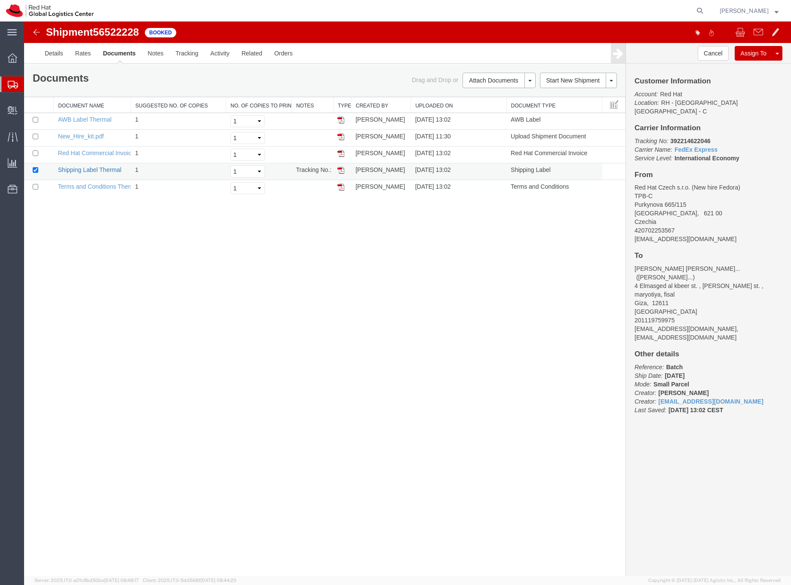
click at [98, 169] on link "Shipping Label Thermal" at bounding box center [90, 169] width 64 height 7
click at [90, 123] on link "AWB Label Thermal" at bounding box center [85, 119] width 54 height 7
click at [94, 153] on link "Red Hat Commercial Invoice" at bounding box center [96, 153] width 77 height 7
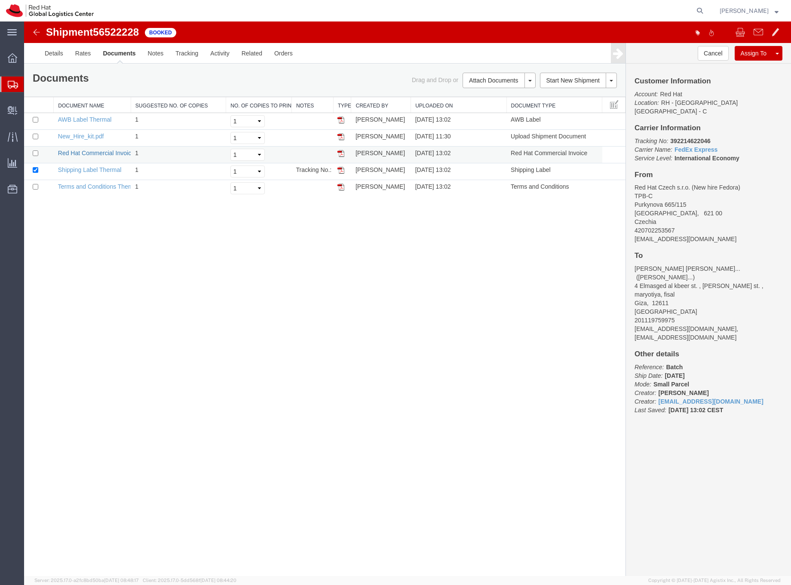
click at [94, 153] on link "Red Hat Commercial Invoice" at bounding box center [96, 153] width 77 height 7
click at [35, 31] on img at bounding box center [36, 32] width 10 height 10
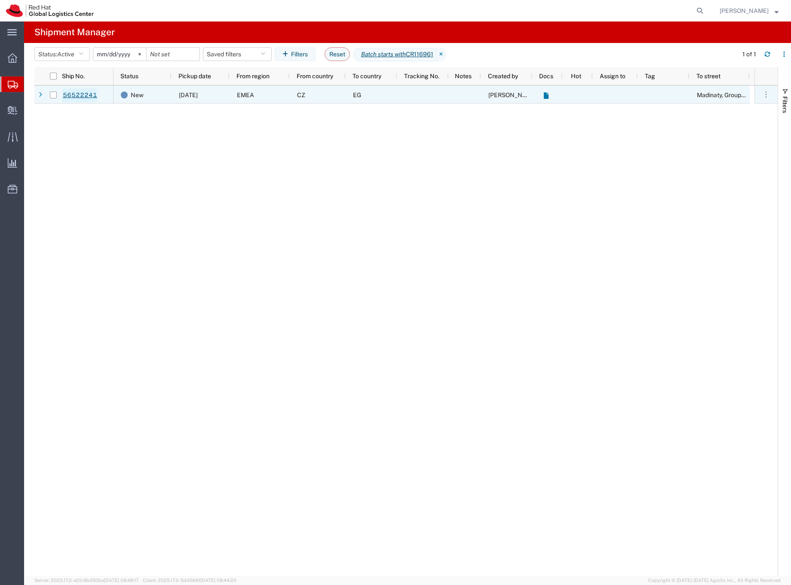
click at [85, 96] on link "56522241" at bounding box center [79, 96] width 35 height 14
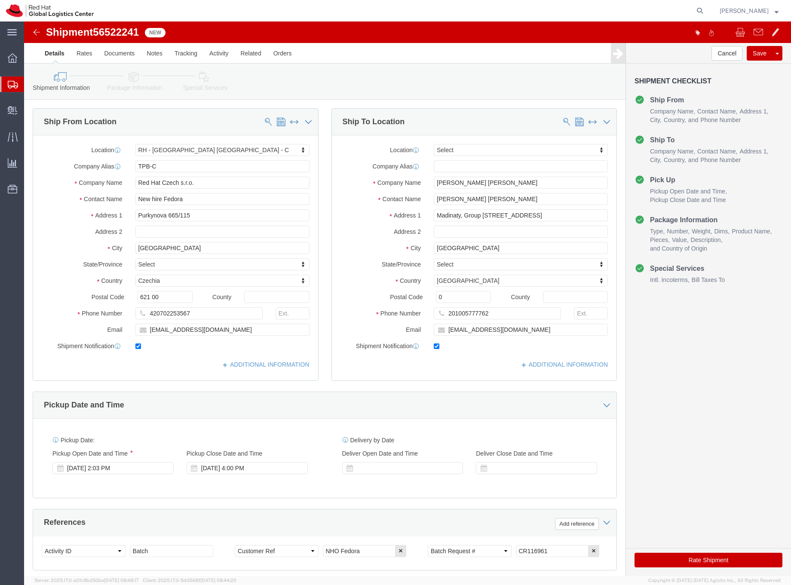
select select "38037"
select select
drag, startPoint x: 530, startPoint y: 198, endPoint x: 414, endPoint y: 187, distance: 117.1
click div "Location My Profile Location [GEOGRAPHIC_DATA] - [GEOGRAPHIC_DATA] - [GEOGRAPHI…"
click input "Madinaty, Group [STREET_ADDRESS]"
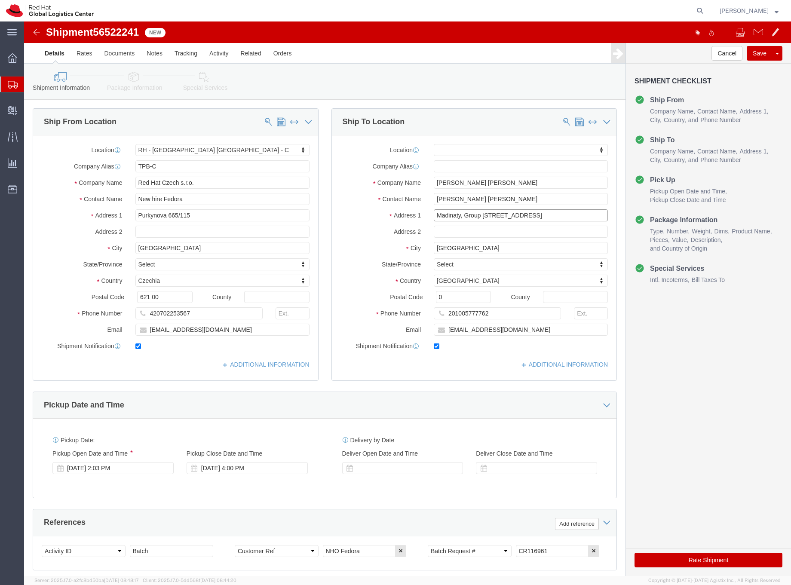
drag, startPoint x: 411, startPoint y: 194, endPoint x: 494, endPoint y: 194, distance: 83.8
click input "Madinaty, Group [STREET_ADDRESS]"
drag, startPoint x: 423, startPoint y: 275, endPoint x: 409, endPoint y: 274, distance: 14.2
click input "0"
type input "19519"
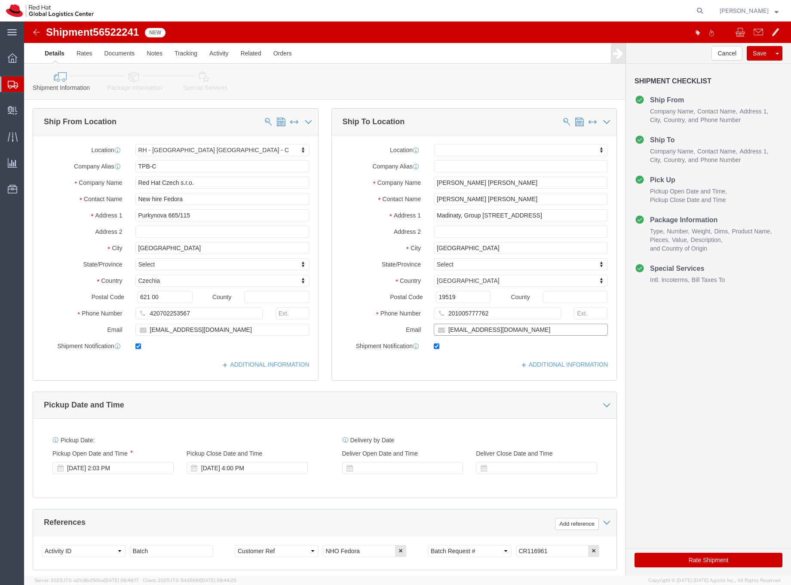
drag, startPoint x: 482, startPoint y: 310, endPoint x: 531, endPoint y: 314, distance: 49.1
click input "[EMAIL_ADDRESS][DOMAIN_NAME]"
type input "[EMAIL_ADDRESS][DOMAIN_NAME],[EMAIL_ADDRESS][DOMAIN_NAME]"
click icon
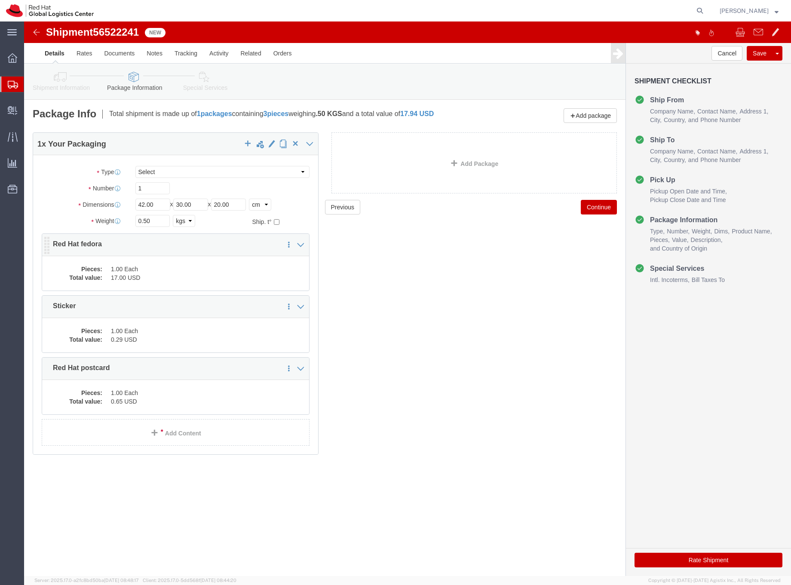
click dd "1.00 Each"
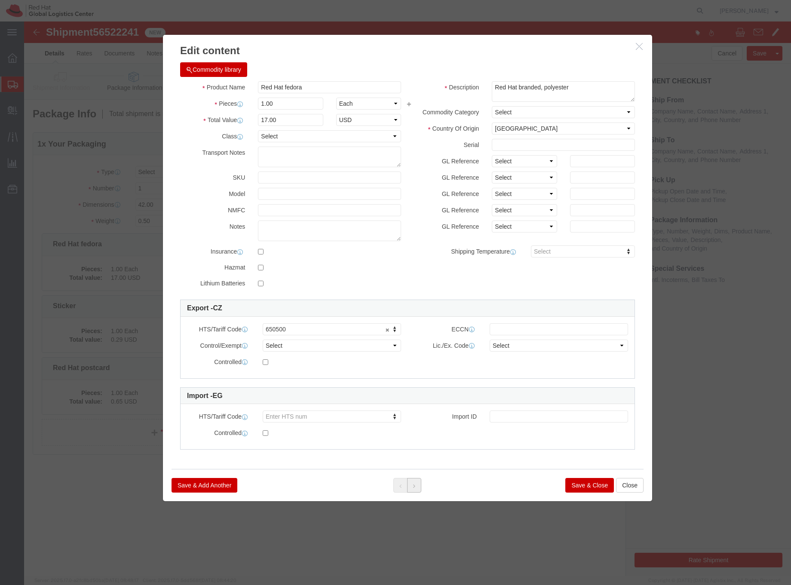
click button
click button "Save & Close"
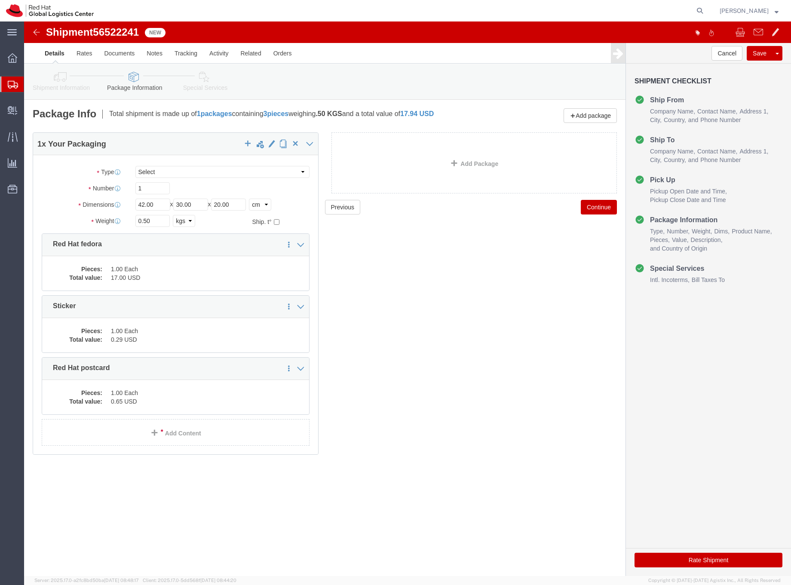
click div "Shipment Information Package Information Special Services"
drag, startPoint x: 186, startPoint y: 79, endPoint x: 182, endPoint y: 68, distance: 11.0
click div "Please fix the following errors Ship From Location Location [GEOGRAPHIC_DATA] -…"
click link "Special Services"
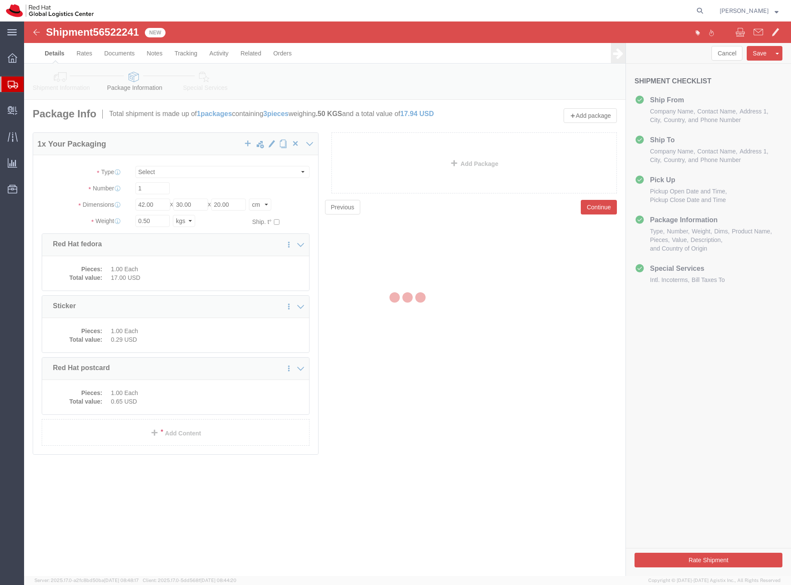
select select
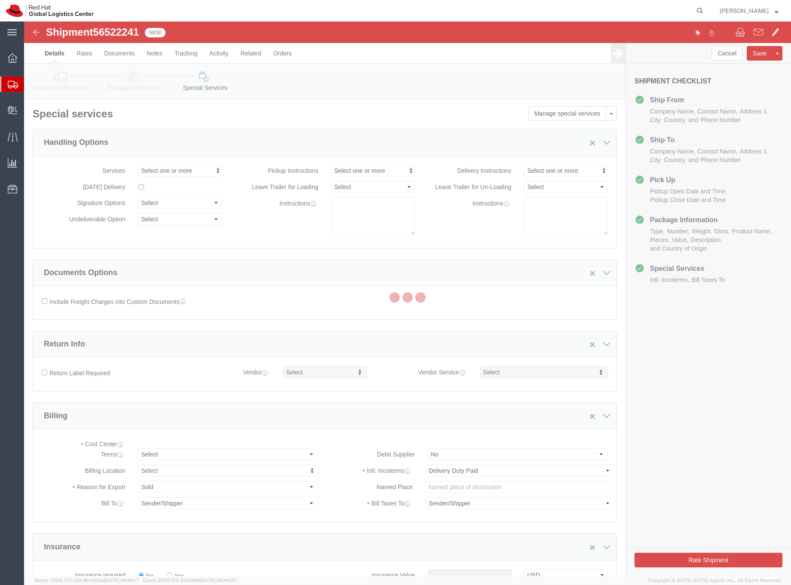
select select "COSTCENTER"
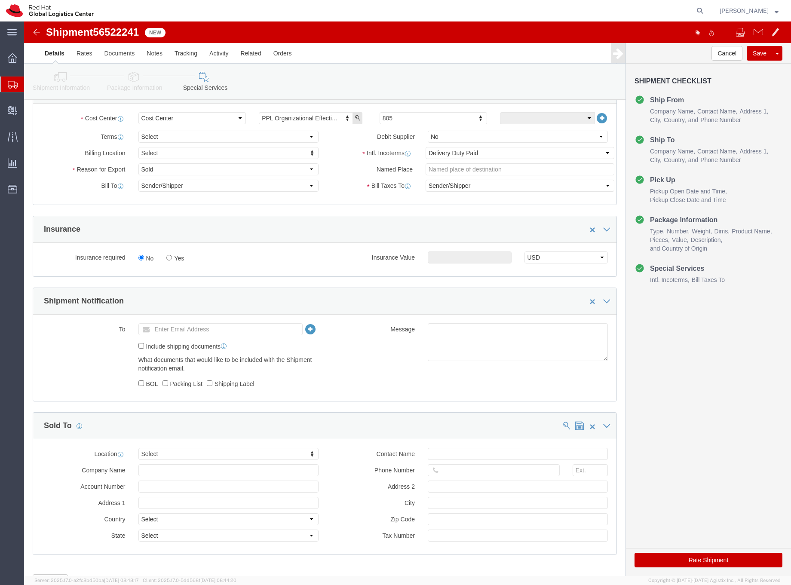
scroll to position [319, 0]
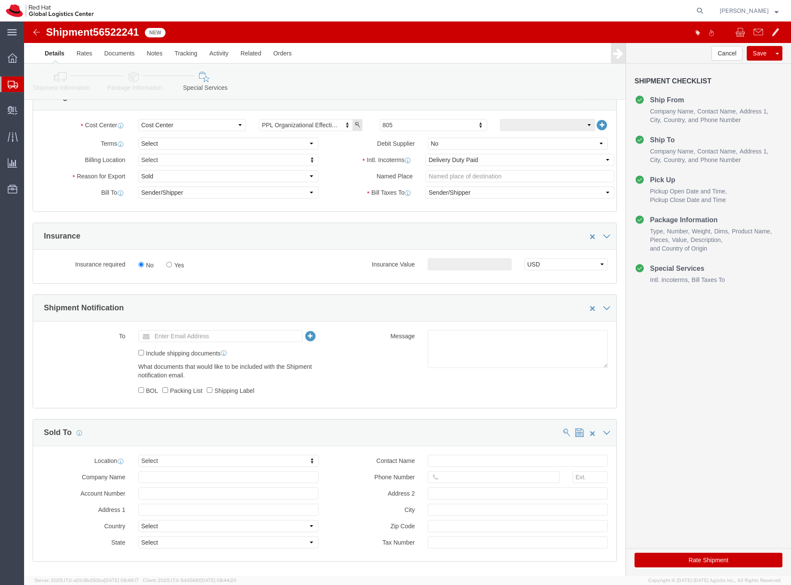
click button "Rate Shipment"
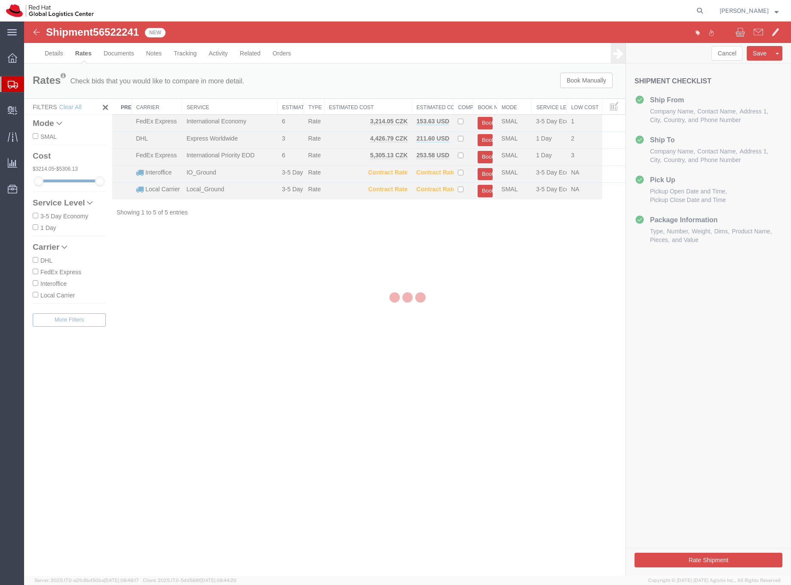
scroll to position [0, 0]
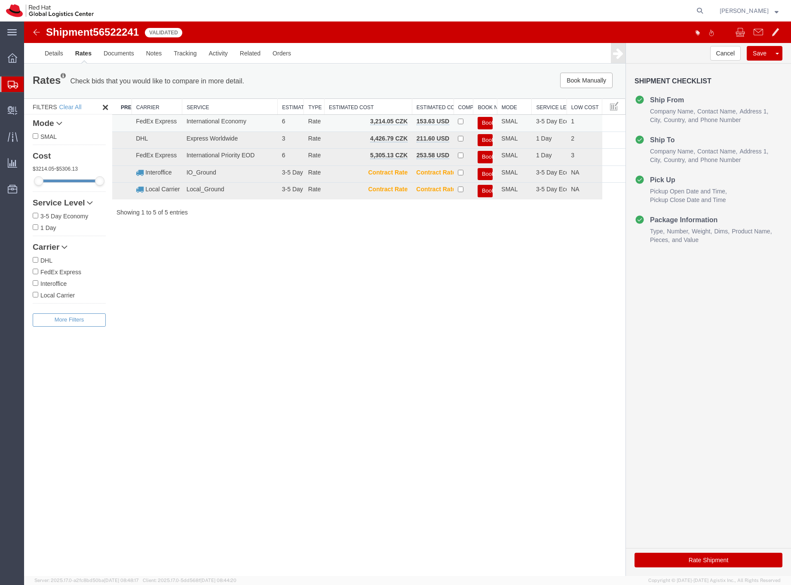
click at [489, 121] on button "Book" at bounding box center [485, 123] width 15 height 12
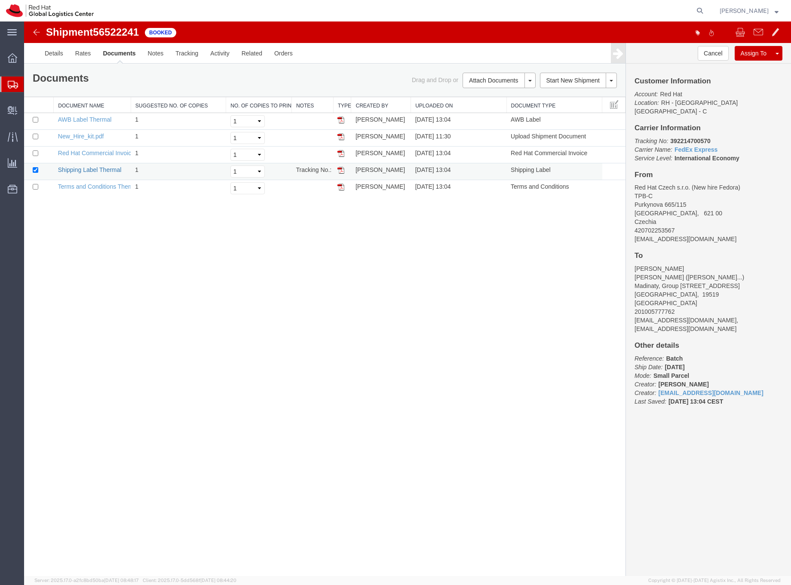
click at [94, 171] on link "Shipping Label Thermal" at bounding box center [90, 169] width 64 height 7
click at [98, 120] on link "AWB Label Thermal" at bounding box center [85, 119] width 54 height 7
click at [77, 118] on link "AWB Label Thermal" at bounding box center [85, 119] width 54 height 7
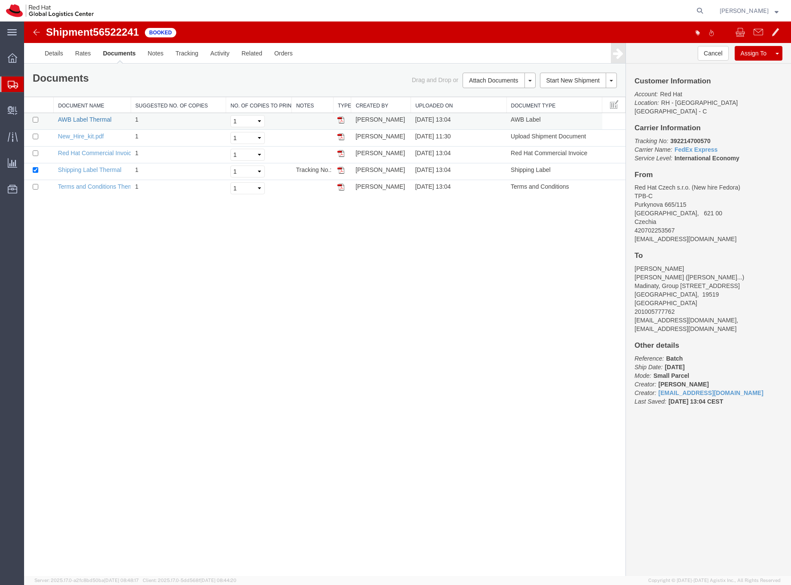
click at [77, 118] on link "AWB Label Thermal" at bounding box center [85, 119] width 54 height 7
click at [85, 120] on link "AWB Label Thermal" at bounding box center [85, 119] width 54 height 7
click at [115, 33] on span "56522241" at bounding box center [116, 32] width 46 height 12
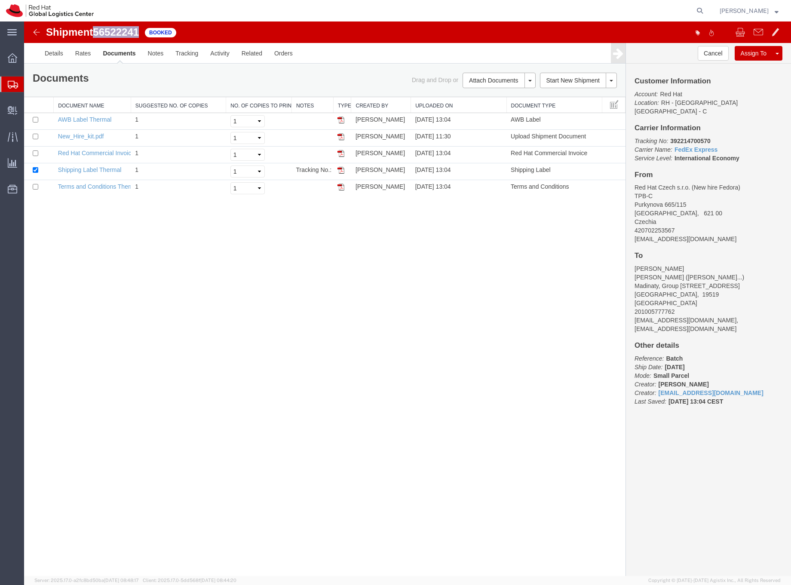
copy span "56522241"
click at [95, 153] on link "Red Hat Commercial Invoice" at bounding box center [96, 153] width 77 height 7
click at [93, 120] on link "AWB Label Thermal" at bounding box center [85, 119] width 54 height 7
click at [101, 170] on link "Shipping Label Thermal" at bounding box center [90, 169] width 64 height 7
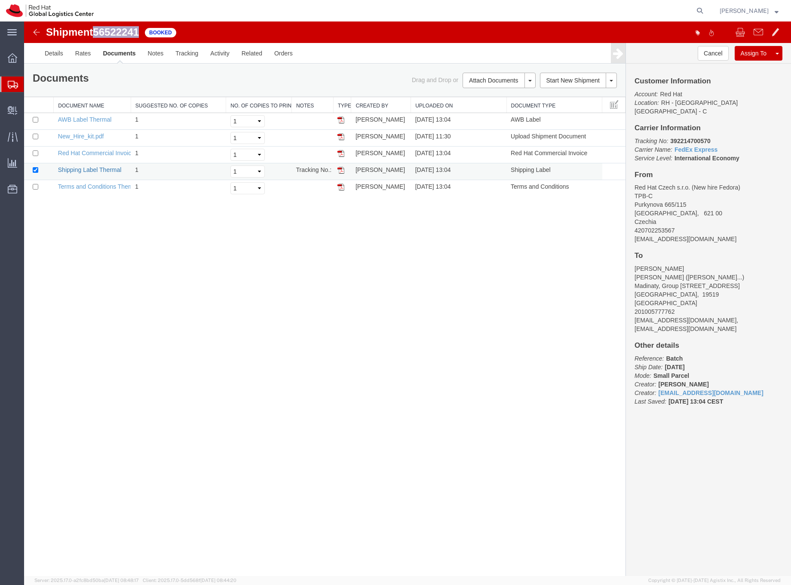
click at [101, 170] on link "Shipping Label Thermal" at bounding box center [90, 169] width 64 height 7
click at [706, 11] on icon at bounding box center [700, 11] width 12 height 12
click at [527, 9] on input "search" at bounding box center [563, 10] width 261 height 21
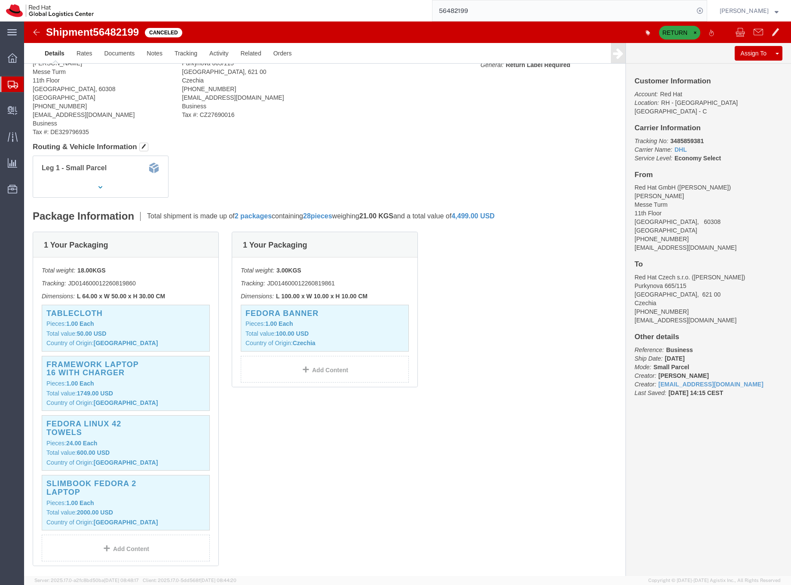
scroll to position [57, 0]
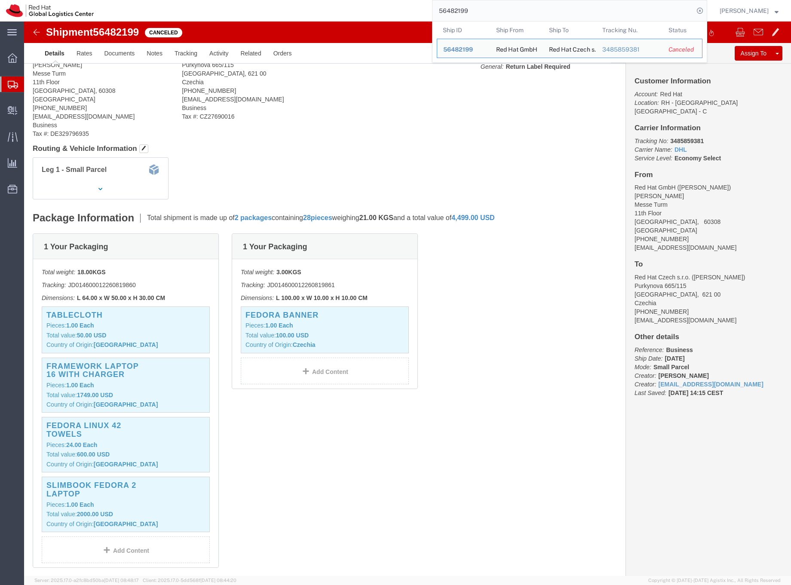
click at [468, 10] on input "56482199" at bounding box center [563, 10] width 261 height 21
paste input "1751613765"
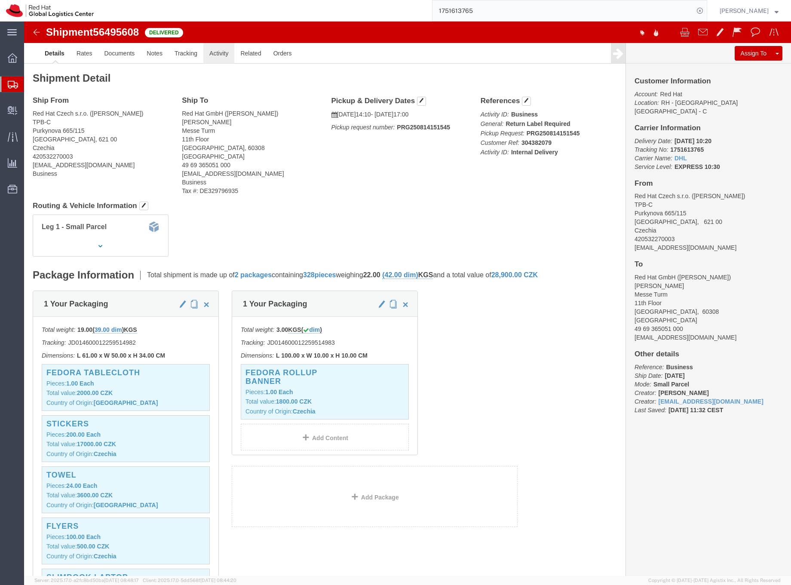
click link "Activity"
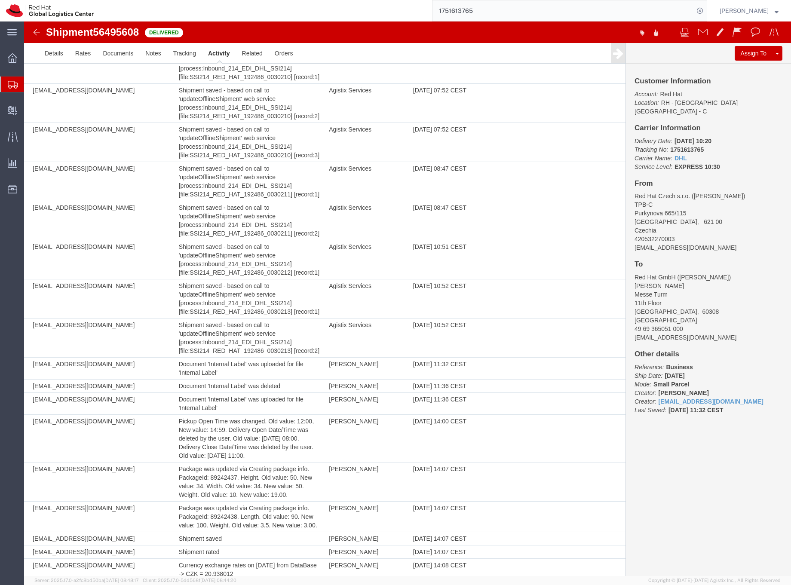
scroll to position [1578, 0]
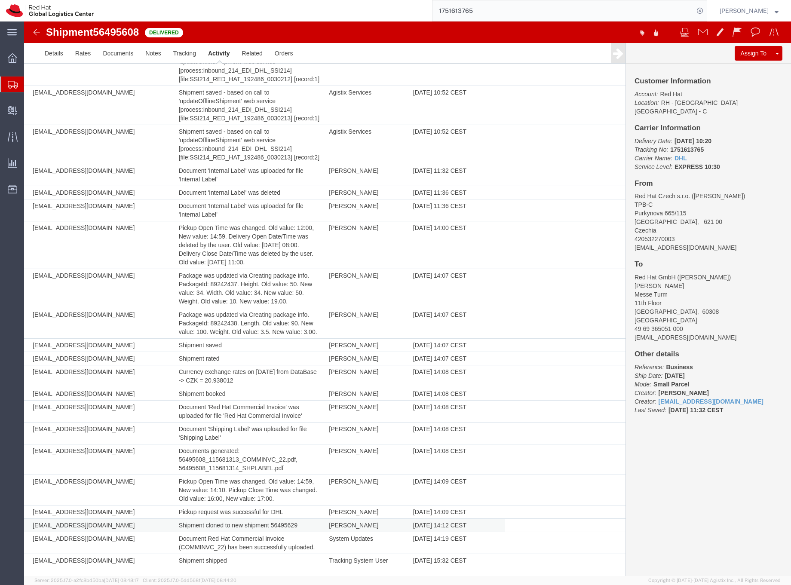
click at [276, 525] on td "Shipment cloned to new shipment 56495629" at bounding box center [250, 525] width 150 height 13
copy td "56495629"
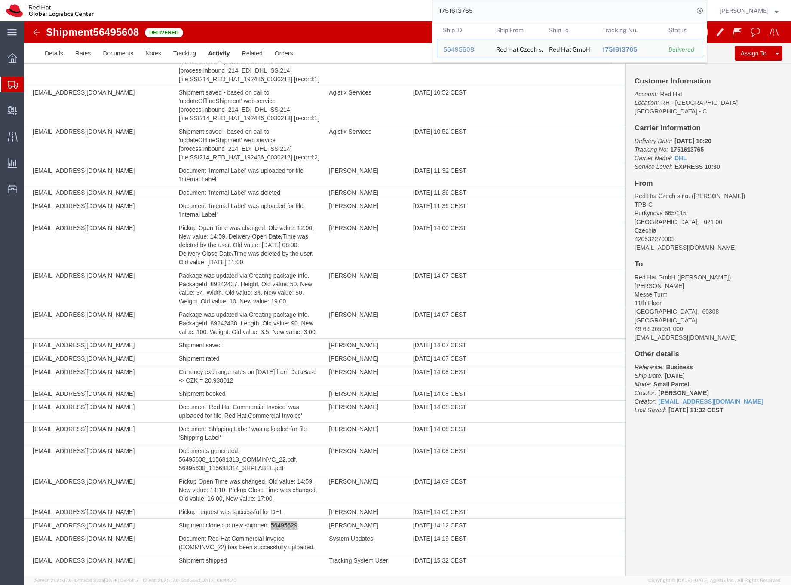
click at [468, 11] on input "1751613765" at bounding box center [563, 10] width 261 height 21
paste input "56495629"
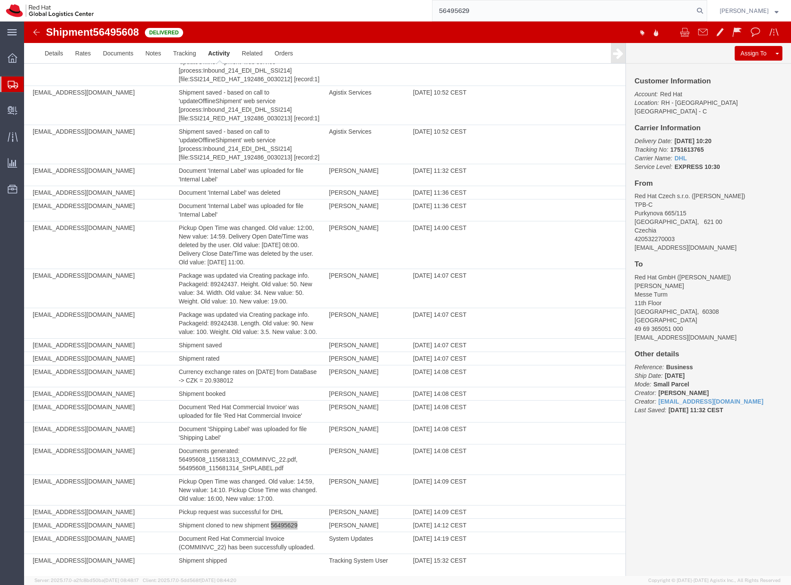
type input "56495629"
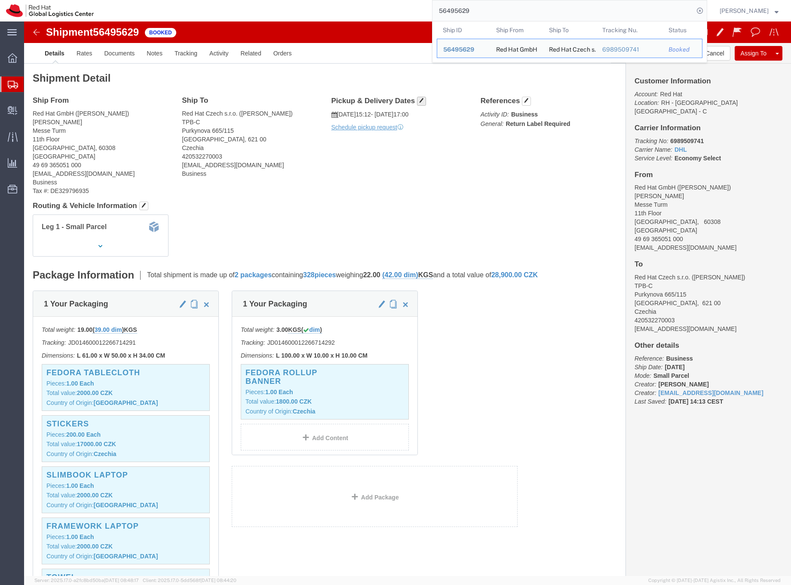
click span "button"
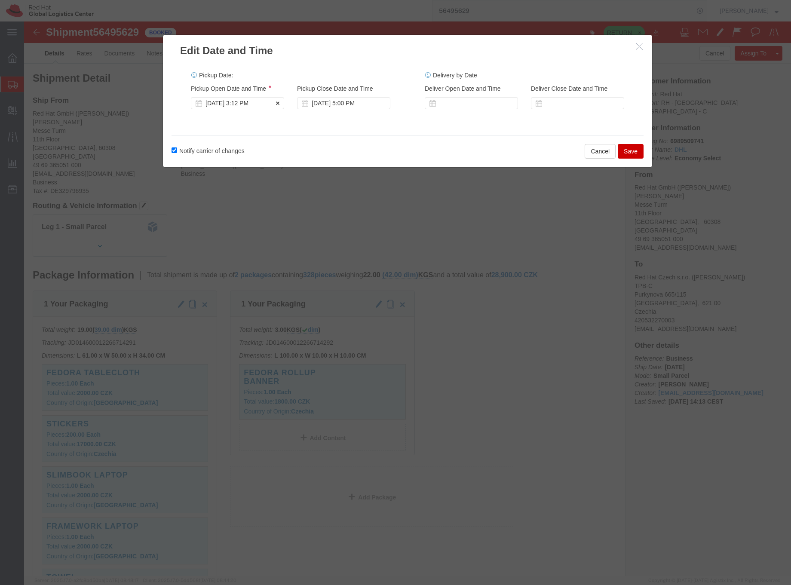
click div "[DATE] 3:12 PM"
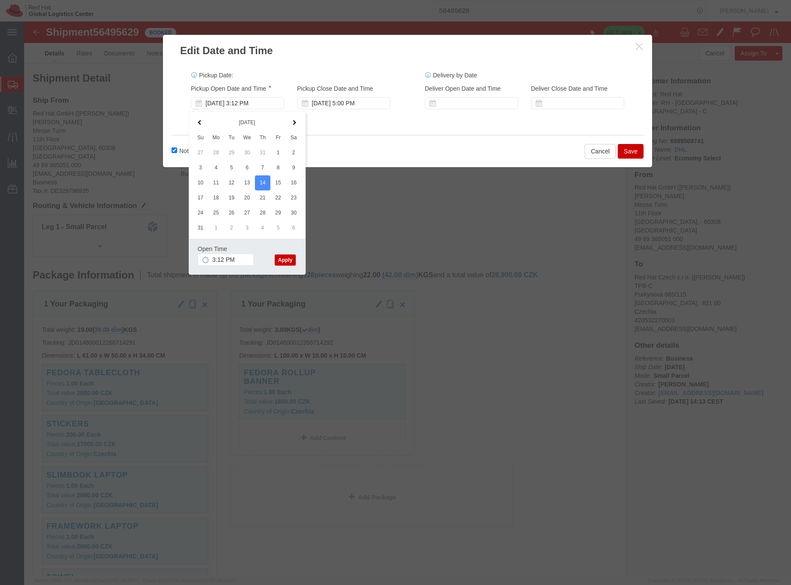
click button "button"
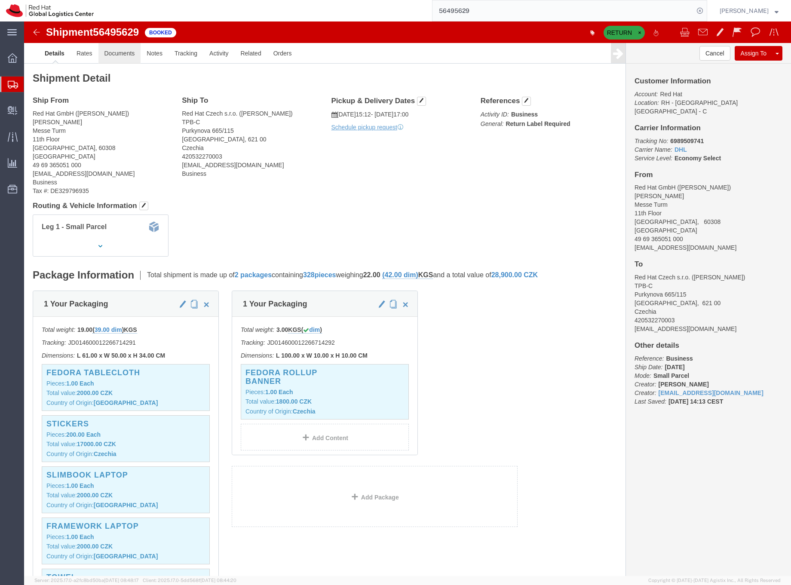
click link "Documents"
click body "Shipment 56495629 Booked RETURN Details Rates Documents Notes Tracking Activity…"
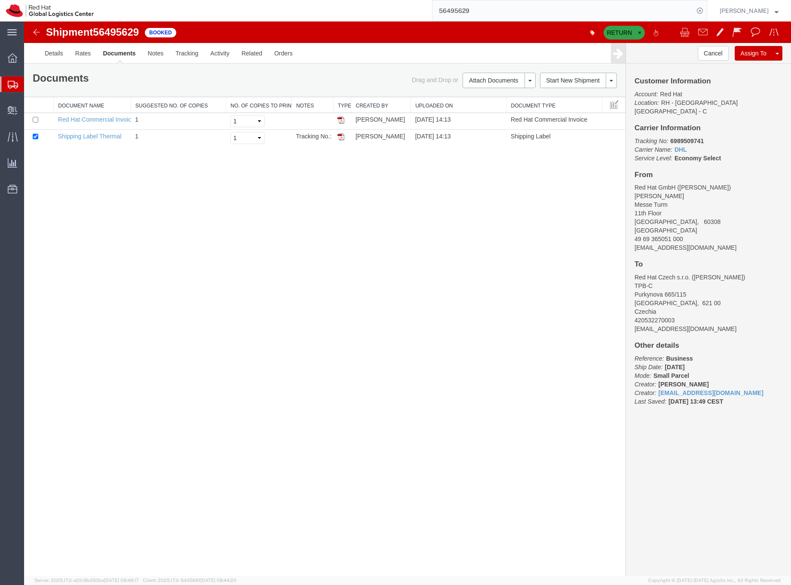
click at [109, 33] on span "56495629" at bounding box center [116, 32] width 46 height 12
copy span "56495629"
click at [104, 136] on link "Shipping Label Thermal" at bounding box center [90, 136] width 64 height 7
